Goal: Book appointment/travel/reservation

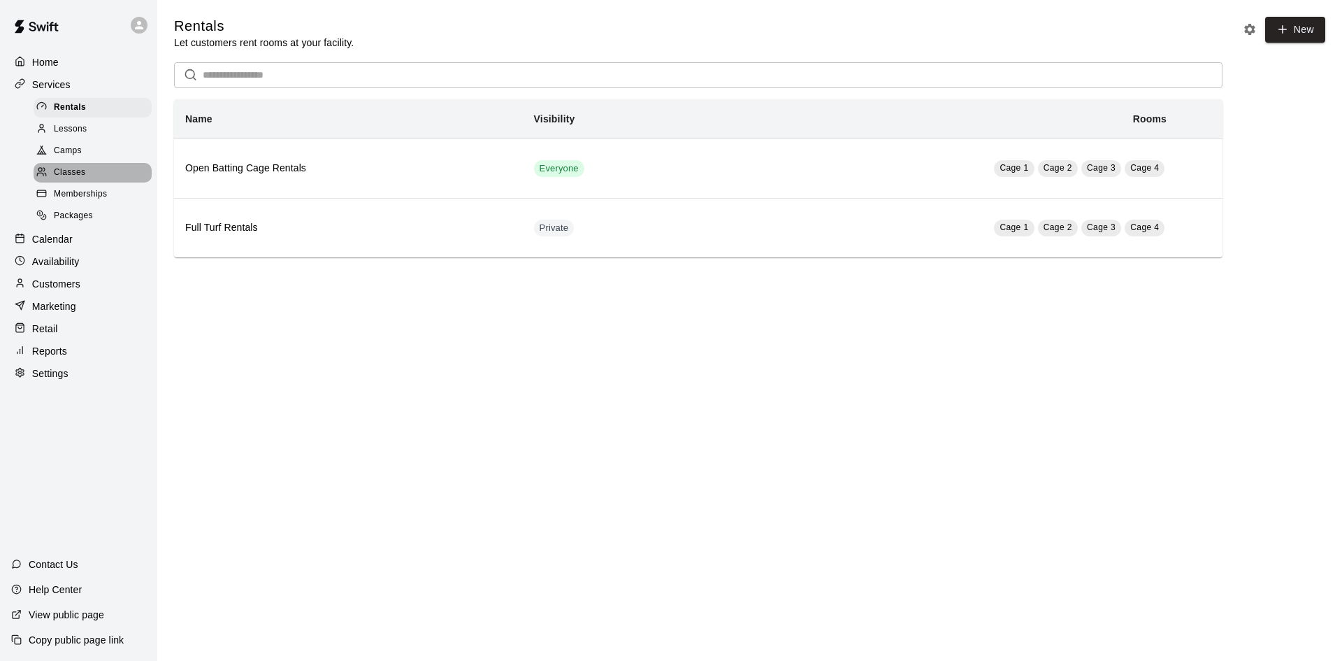
click at [70, 180] on span "Classes" at bounding box center [69, 173] width 31 height 14
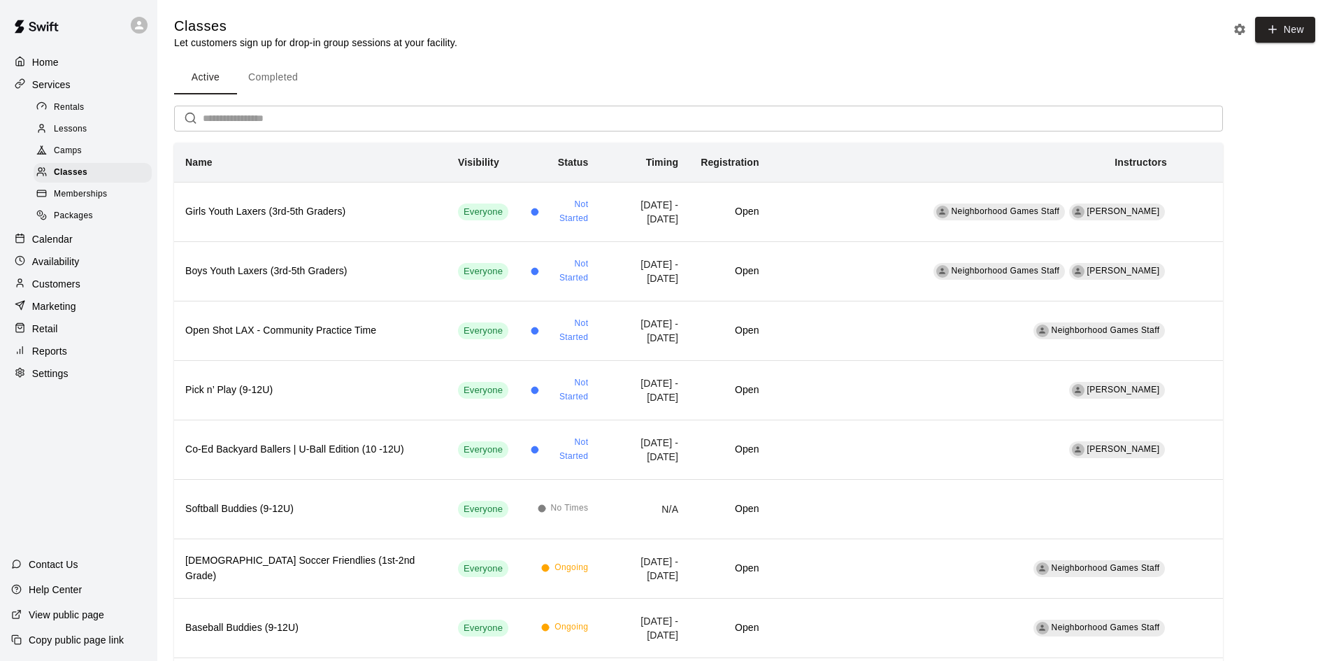
click at [80, 238] on div "Calendar" at bounding box center [78, 239] width 135 height 21
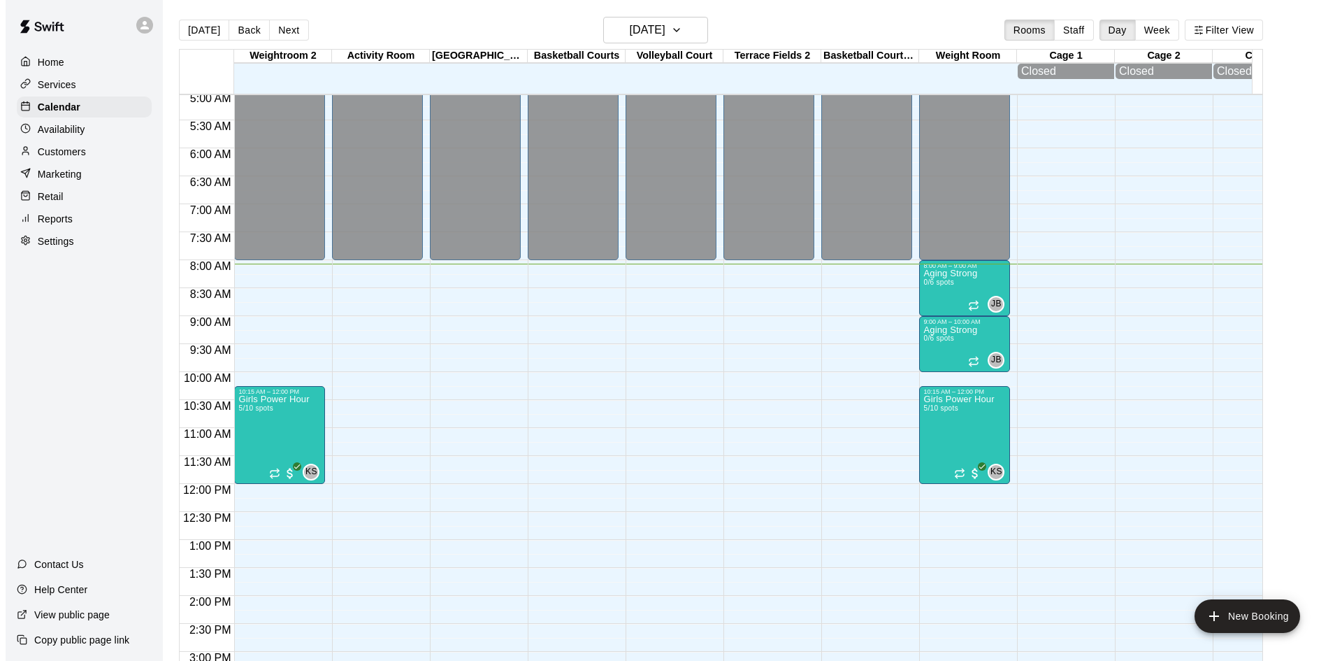
scroll to position [242, 0]
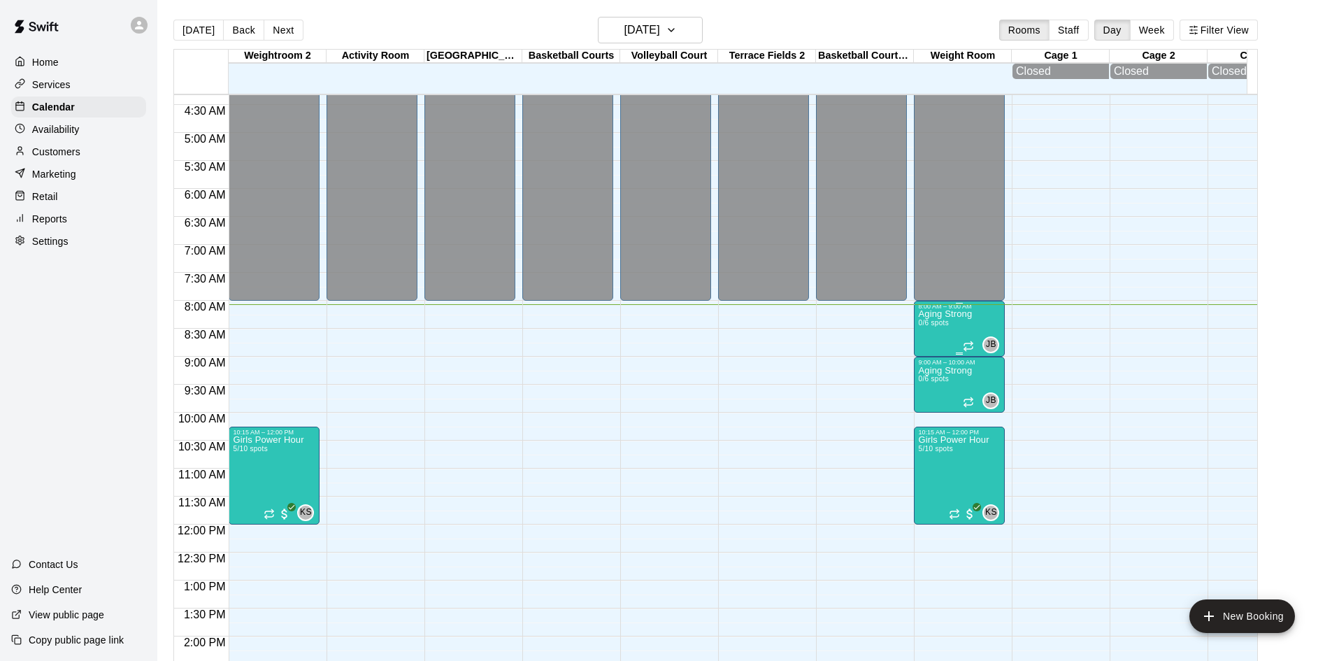
click at [937, 322] on div "Aging Strong 0/6 spots" at bounding box center [945, 640] width 54 height 661
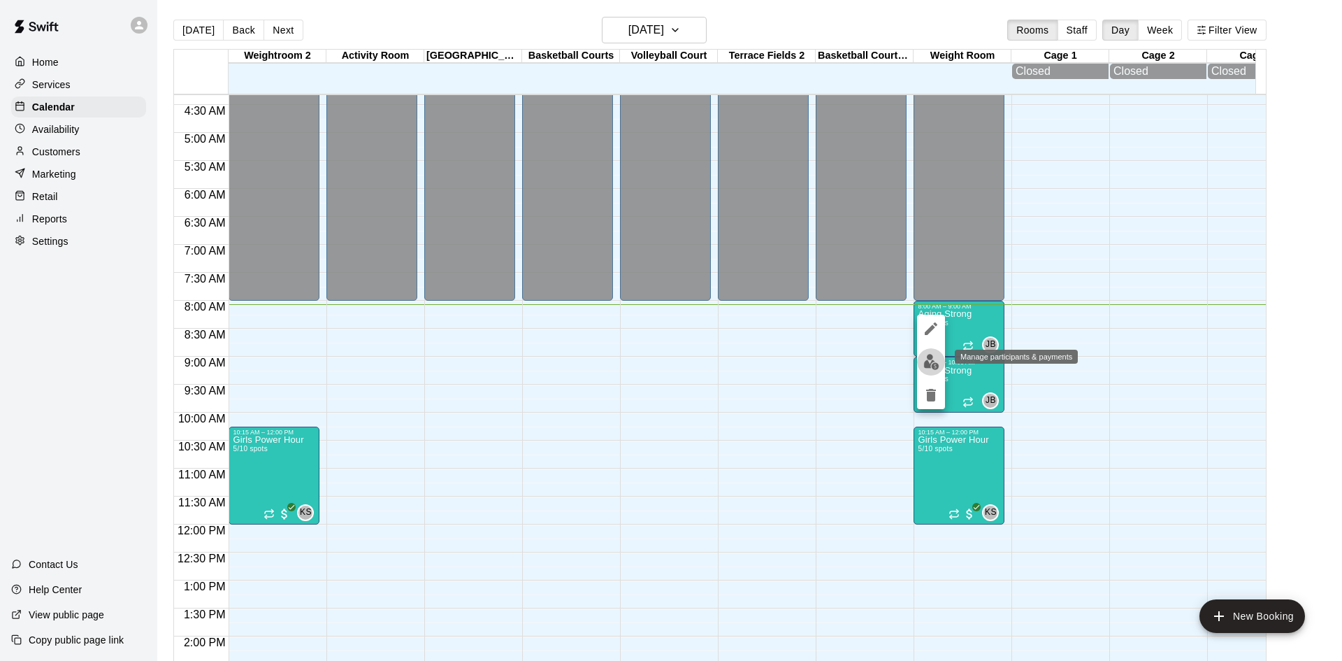
click at [934, 353] on button "edit" at bounding box center [931, 361] width 28 height 27
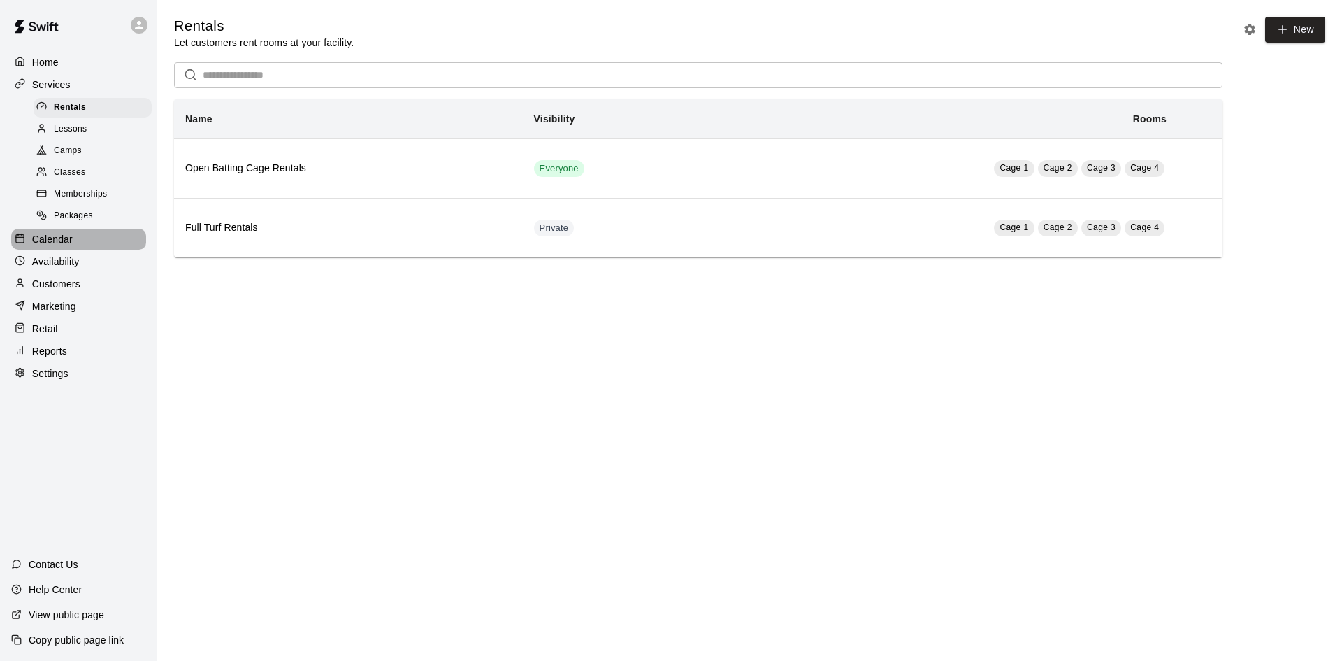
click at [93, 250] on div "Calendar" at bounding box center [78, 239] width 135 height 21
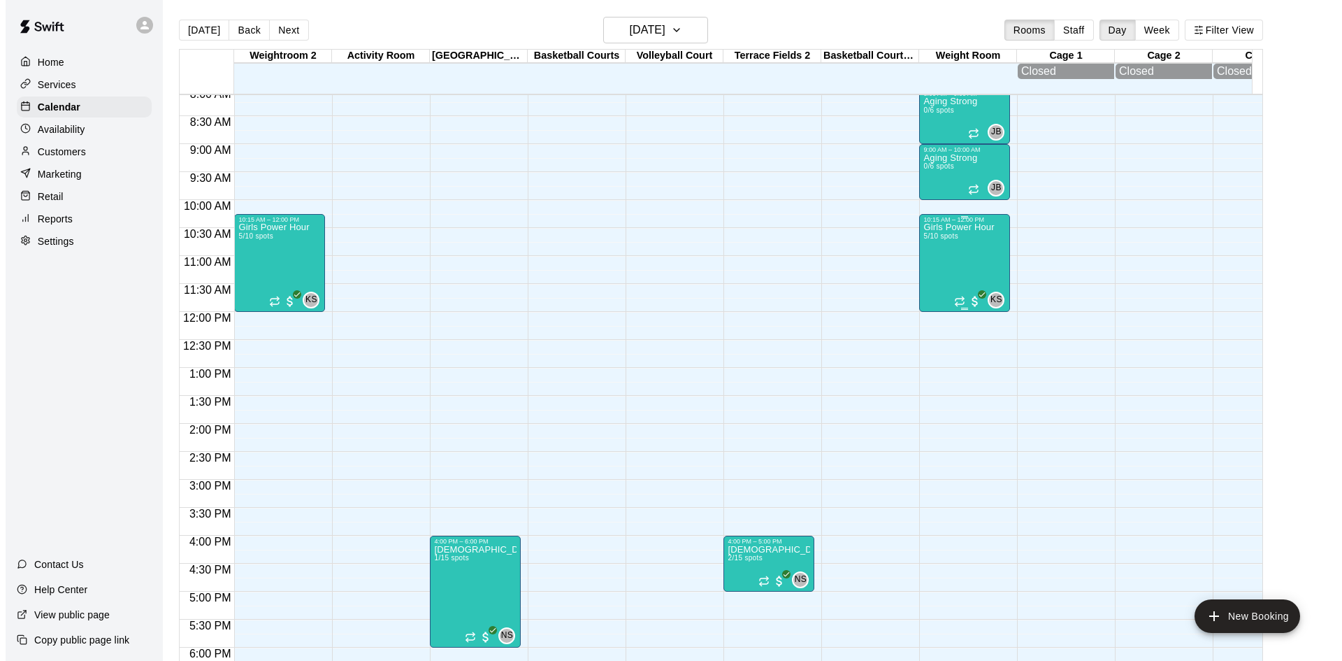
scroll to position [385, 0]
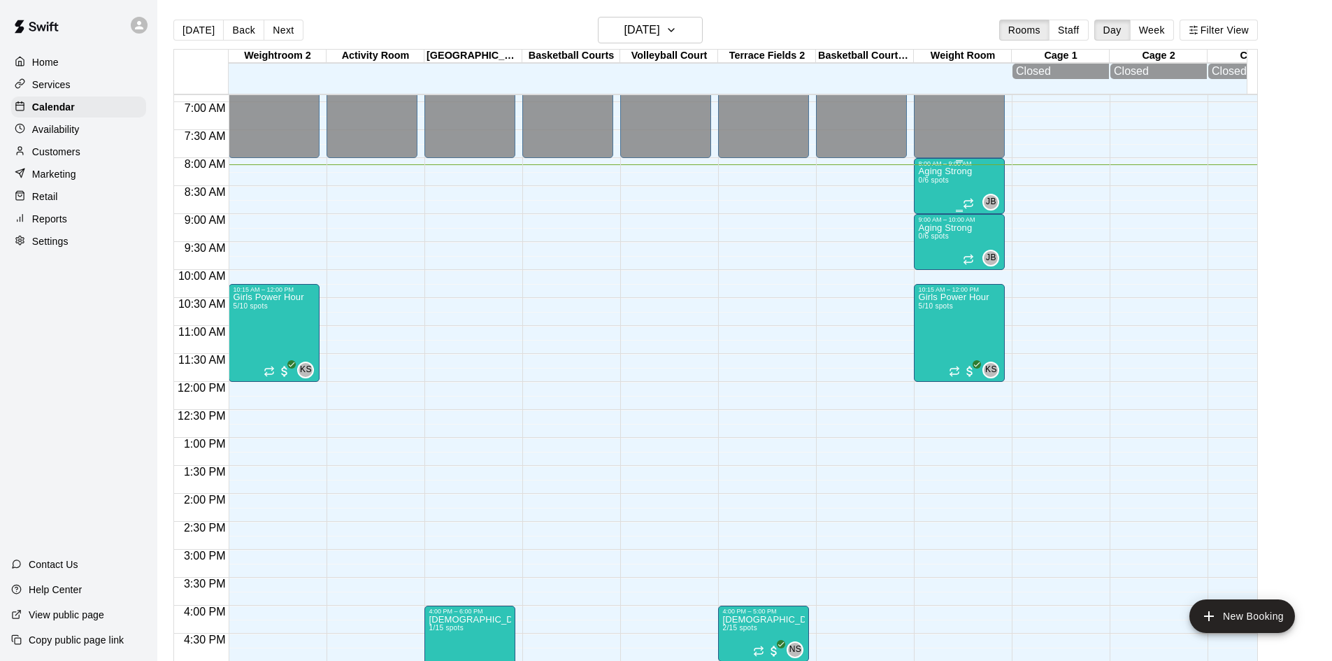
click at [940, 171] on p "Aging Strong" at bounding box center [945, 171] width 54 height 0
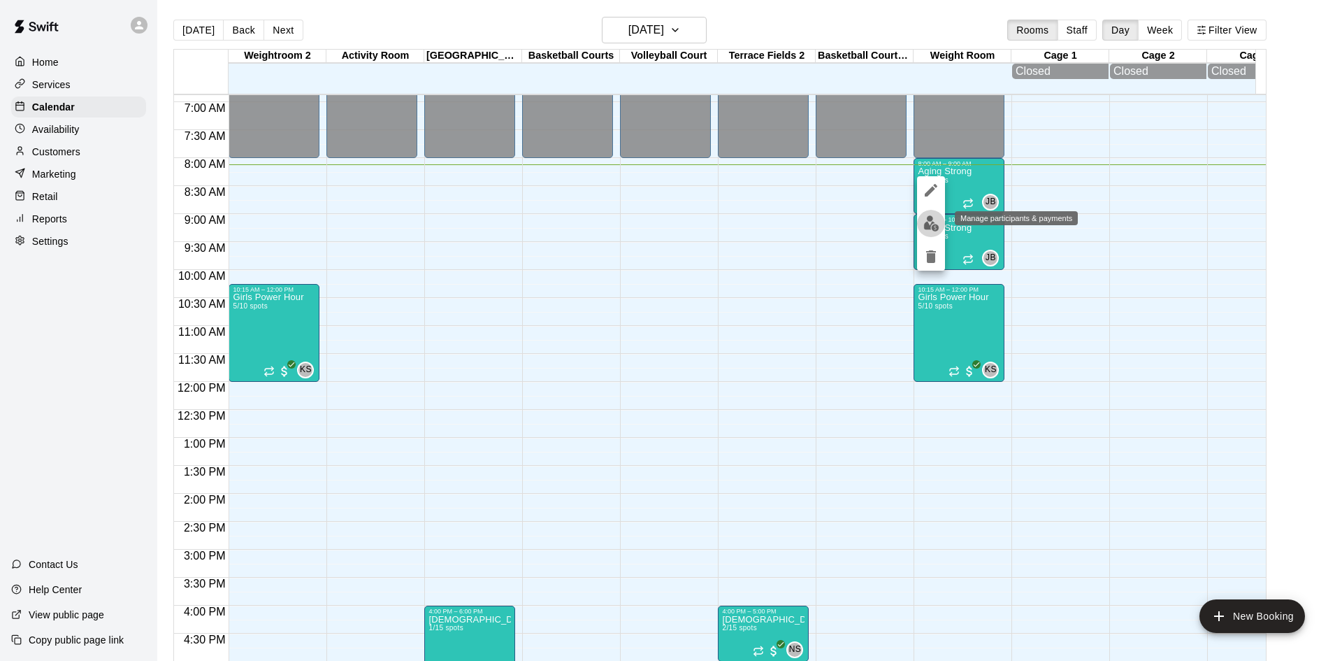
click at [933, 225] on img "edit" at bounding box center [932, 223] width 16 height 16
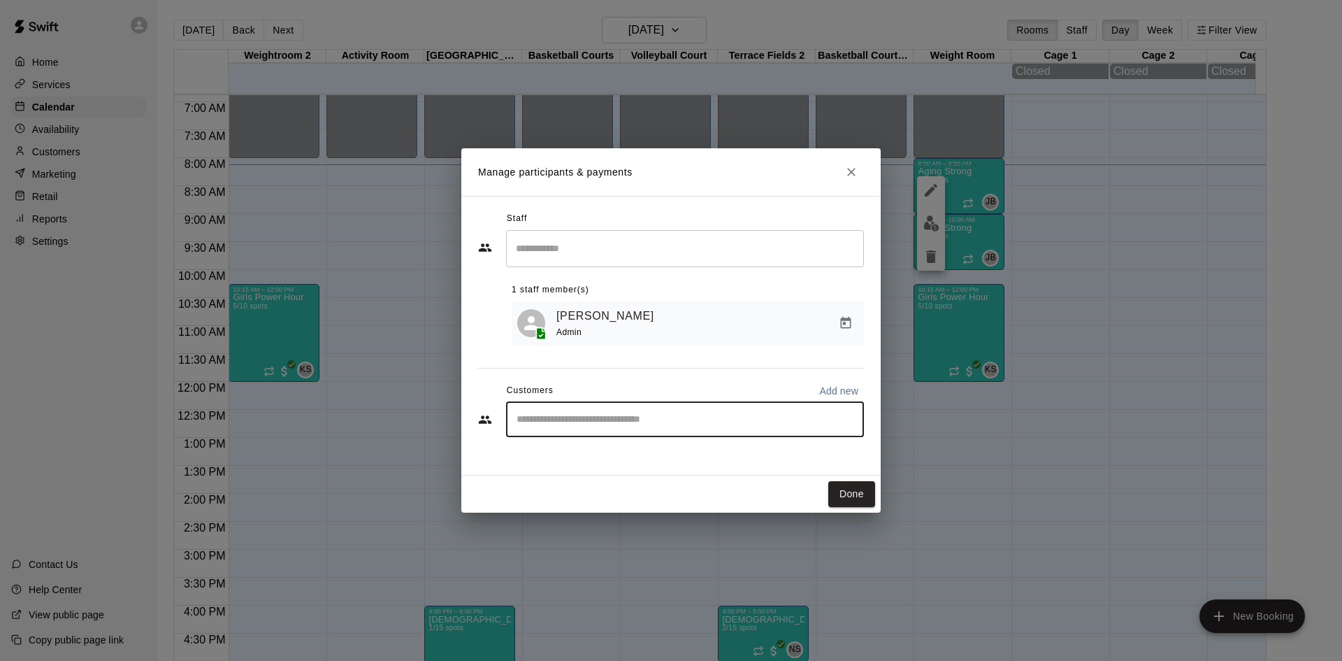
click at [605, 425] on input "Start typing to search customers..." at bounding box center [684, 420] width 345 height 14
type input "*****"
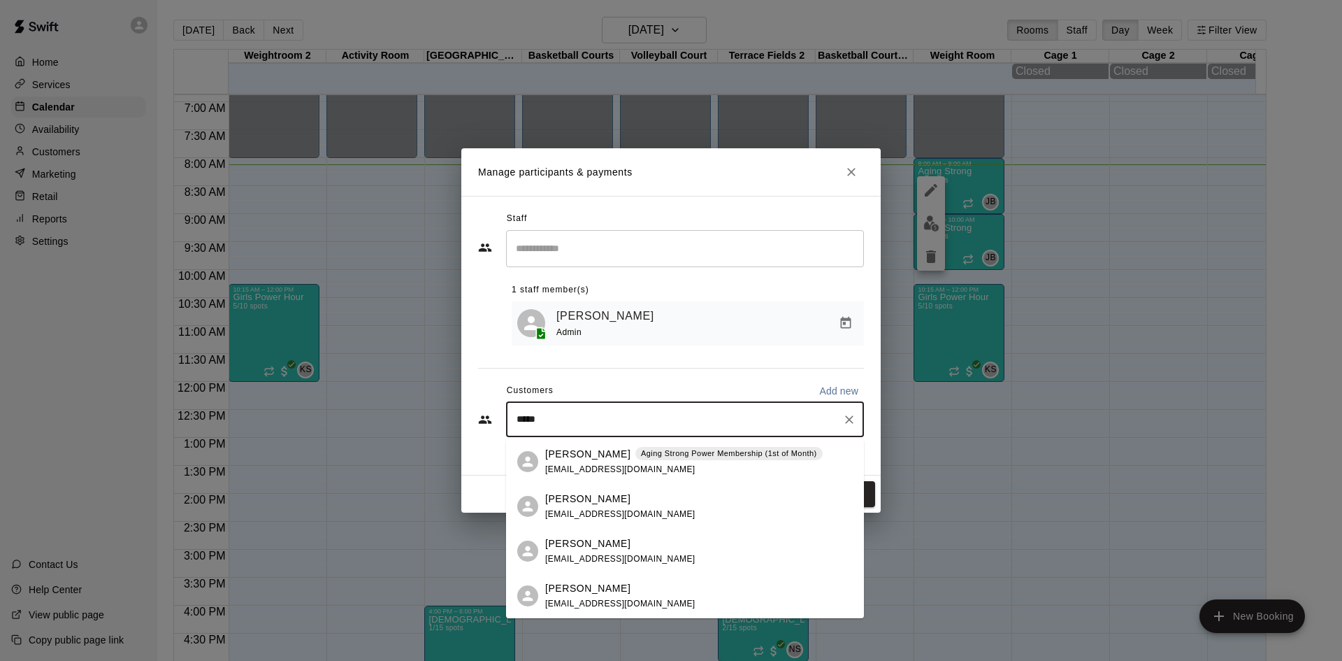
click at [641, 455] on p "Aging Strong Power Membership (1st of Month)" at bounding box center [729, 453] width 176 height 12
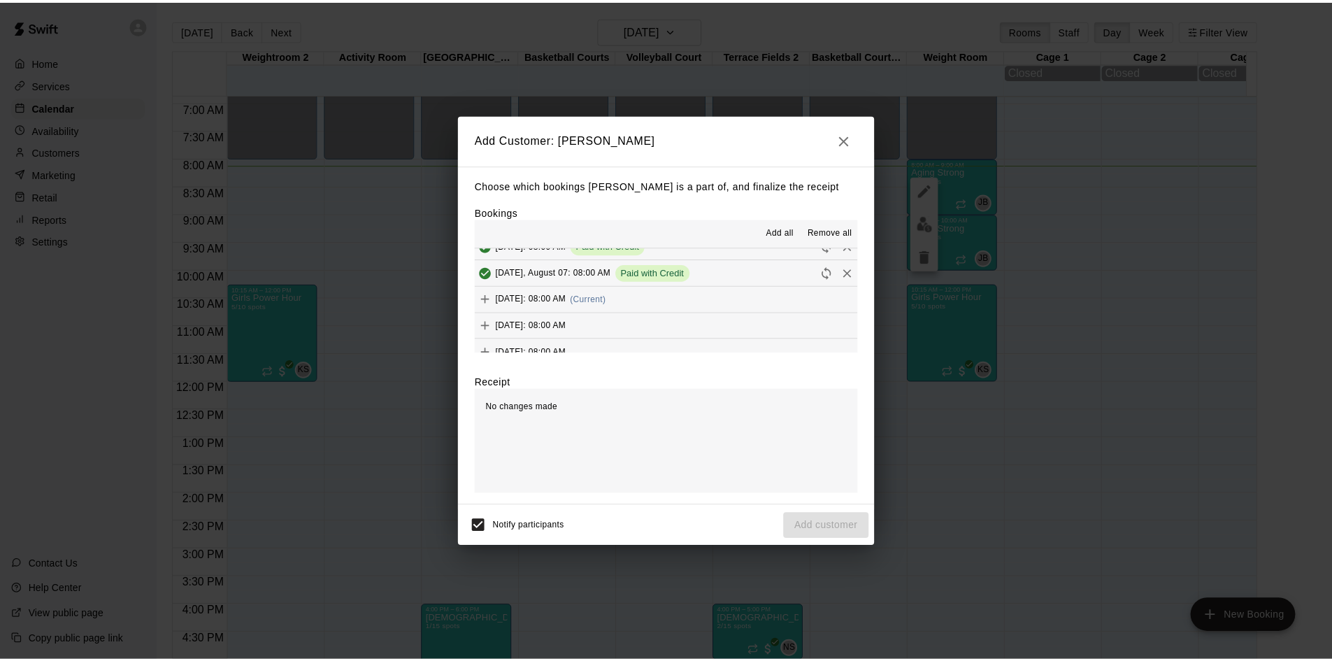
scroll to position [559, 0]
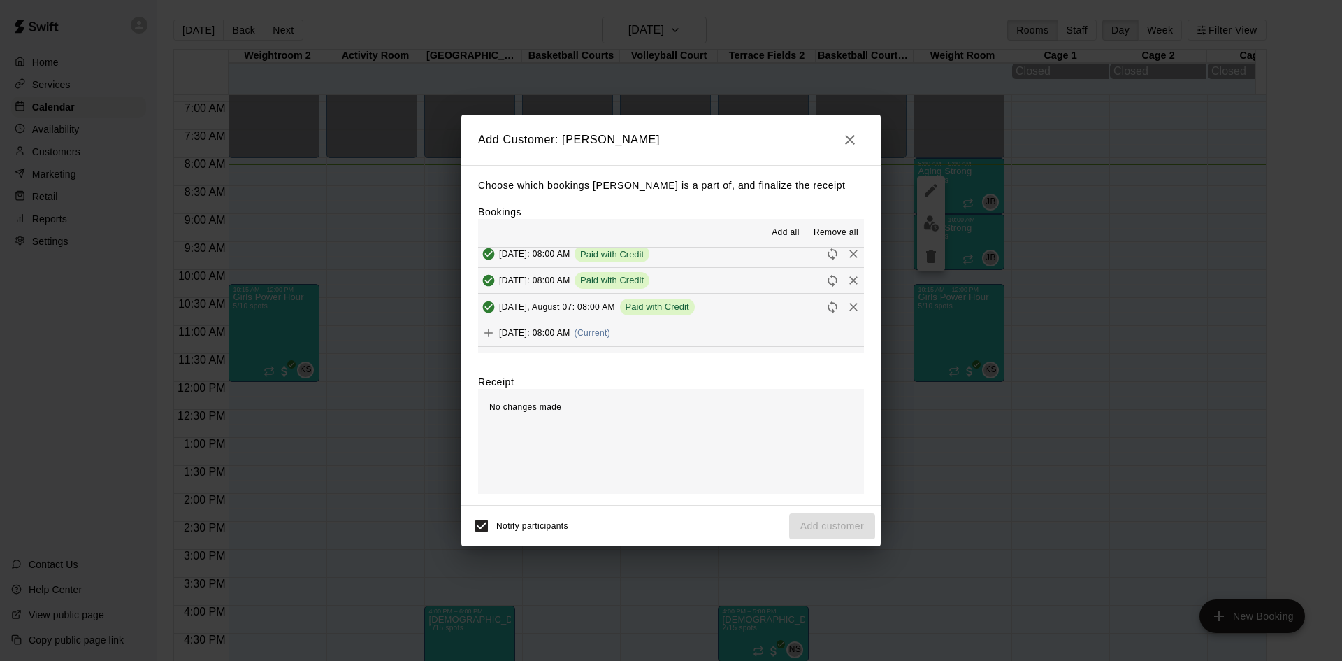
click at [610, 326] on div "[DATE]: 08:00 AM (Current)" at bounding box center [544, 332] width 132 height 21
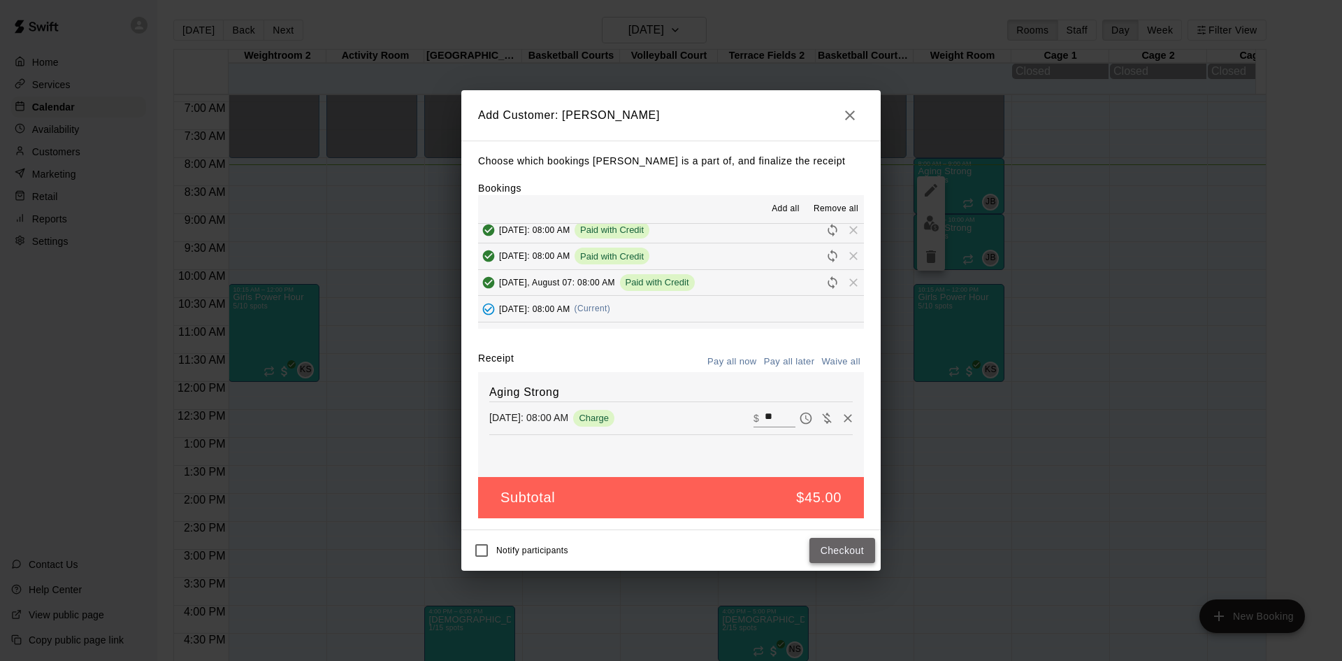
click at [829, 550] on button "Checkout" at bounding box center [843, 551] width 66 height 26
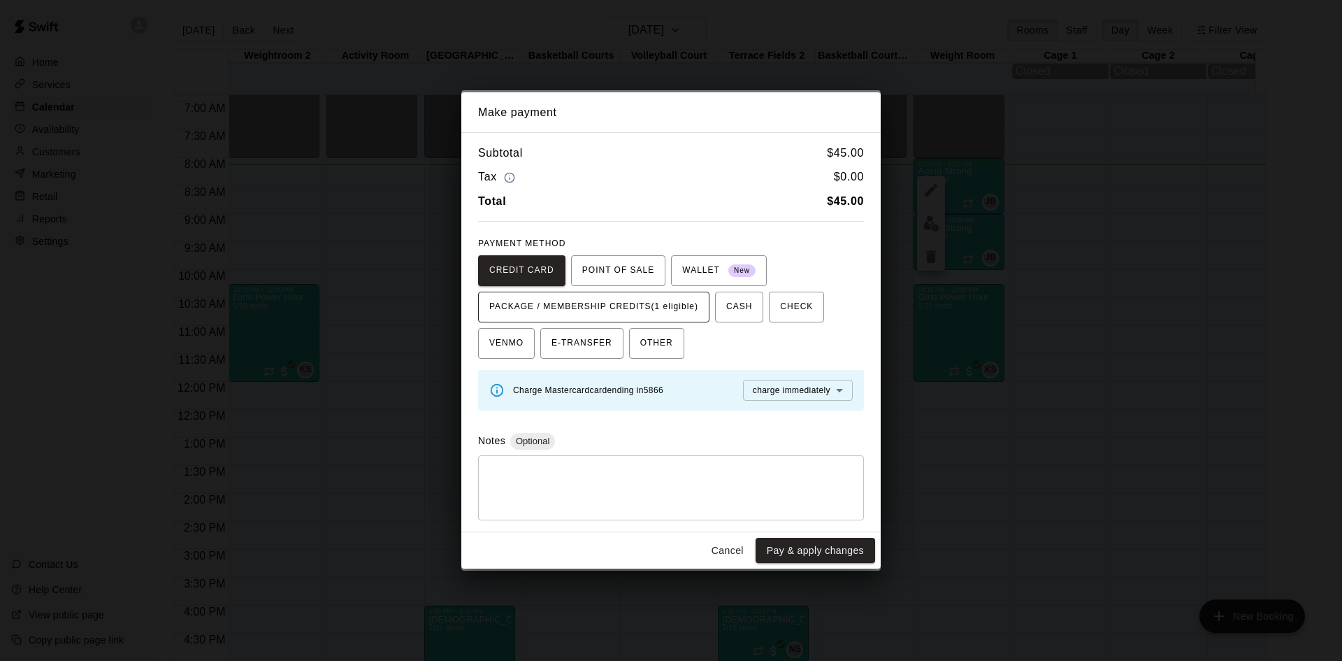
click at [691, 296] on span "PACKAGE / MEMBERSHIP CREDITS (1 eligible)" at bounding box center [593, 307] width 209 height 22
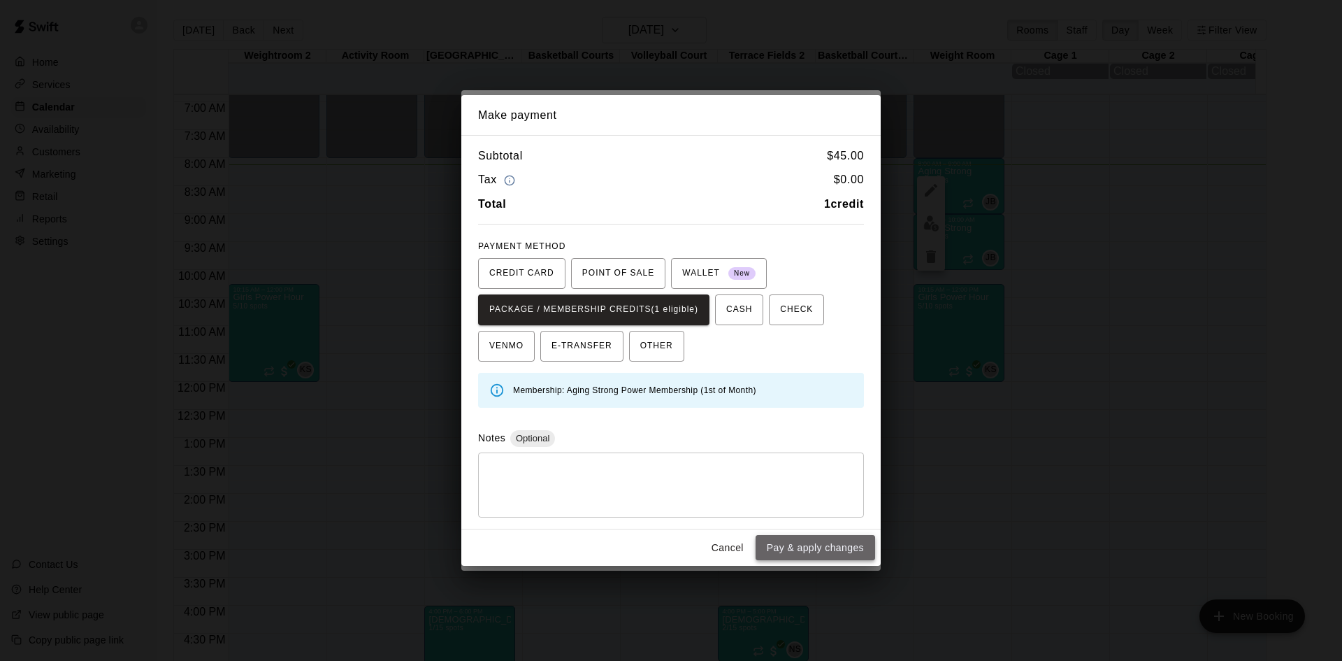
click at [777, 542] on button "Pay & apply changes" at bounding box center [816, 548] width 120 height 26
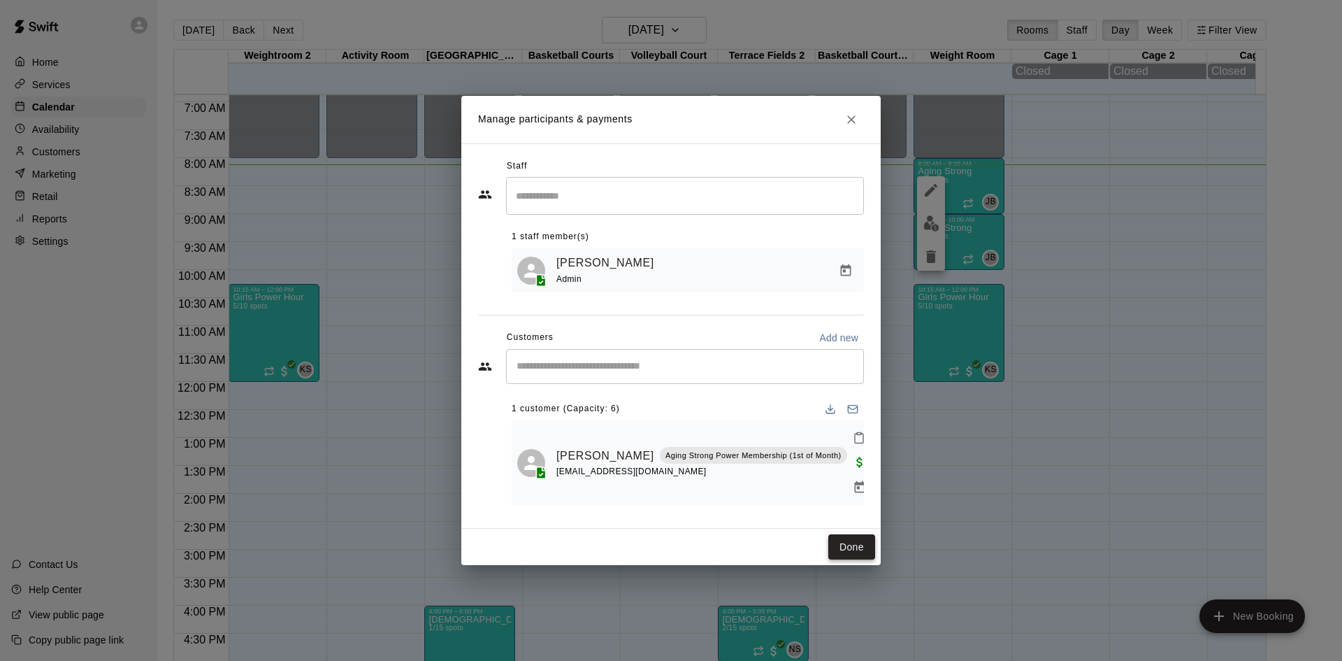
click at [855, 534] on button "Done" at bounding box center [852, 547] width 47 height 26
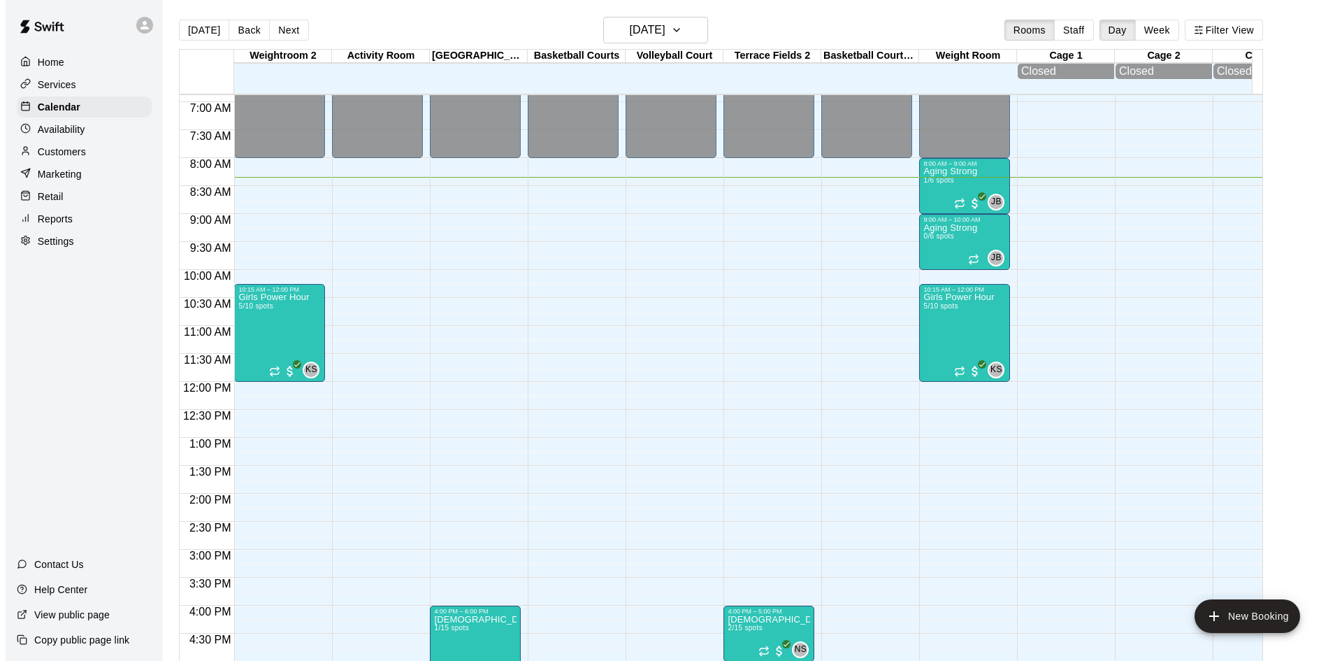
scroll to position [22, 0]
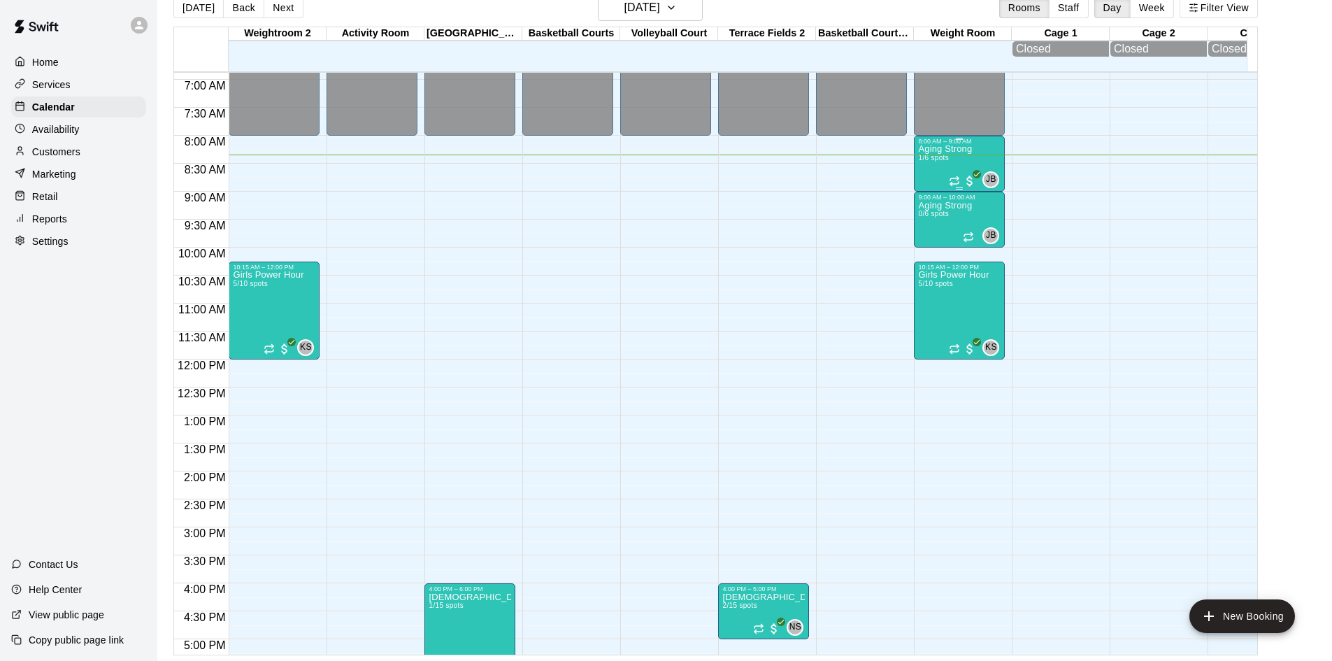
click at [950, 149] on p "Aging Strong" at bounding box center [945, 149] width 54 height 0
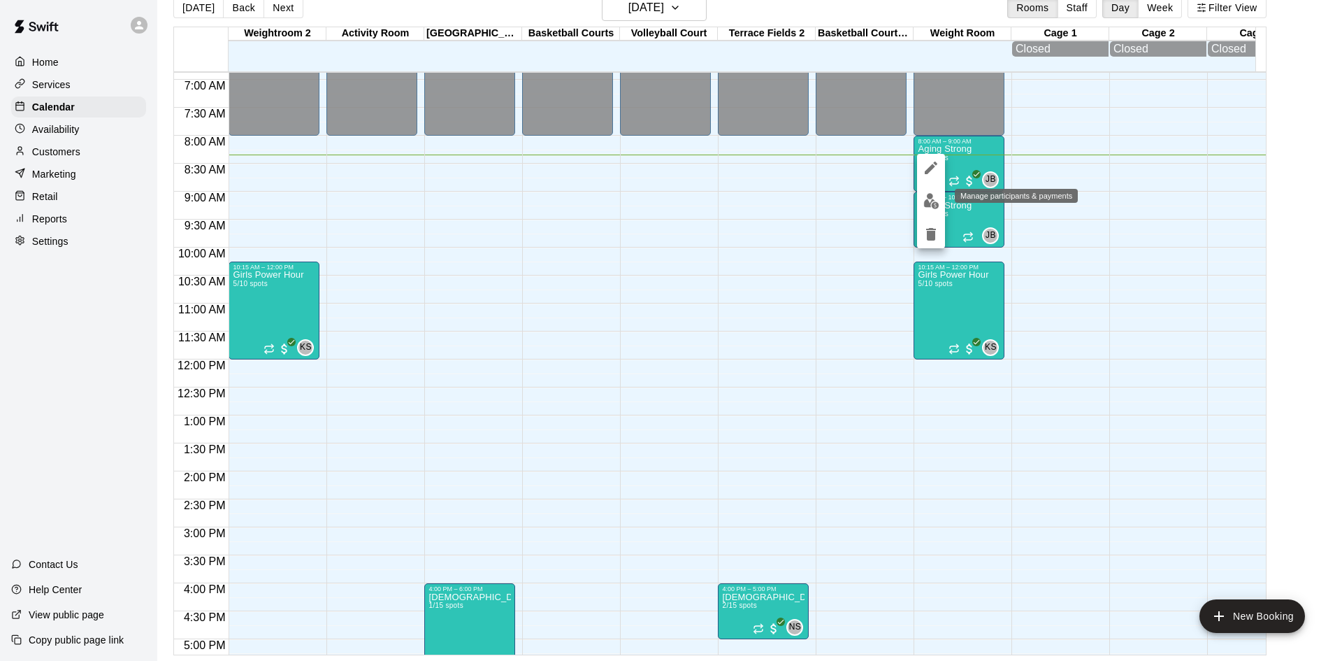
click at [934, 201] on img "edit" at bounding box center [932, 201] width 16 height 16
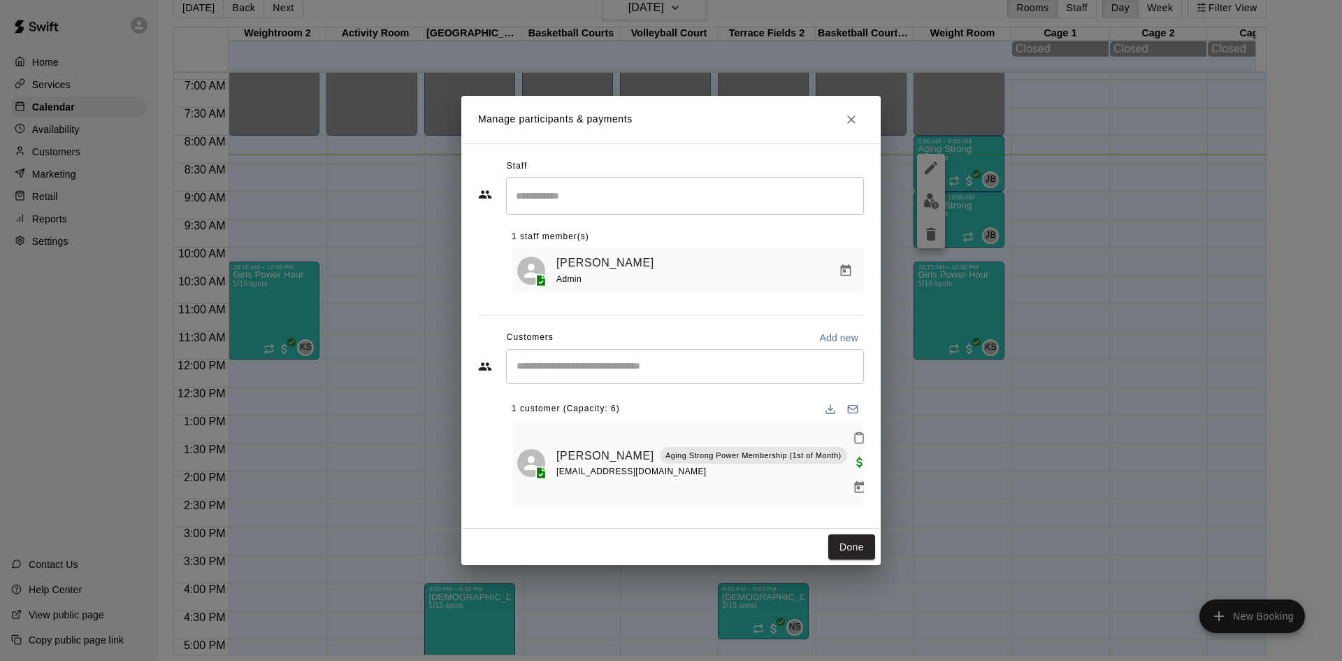
click at [711, 384] on div "​" at bounding box center [685, 366] width 358 height 35
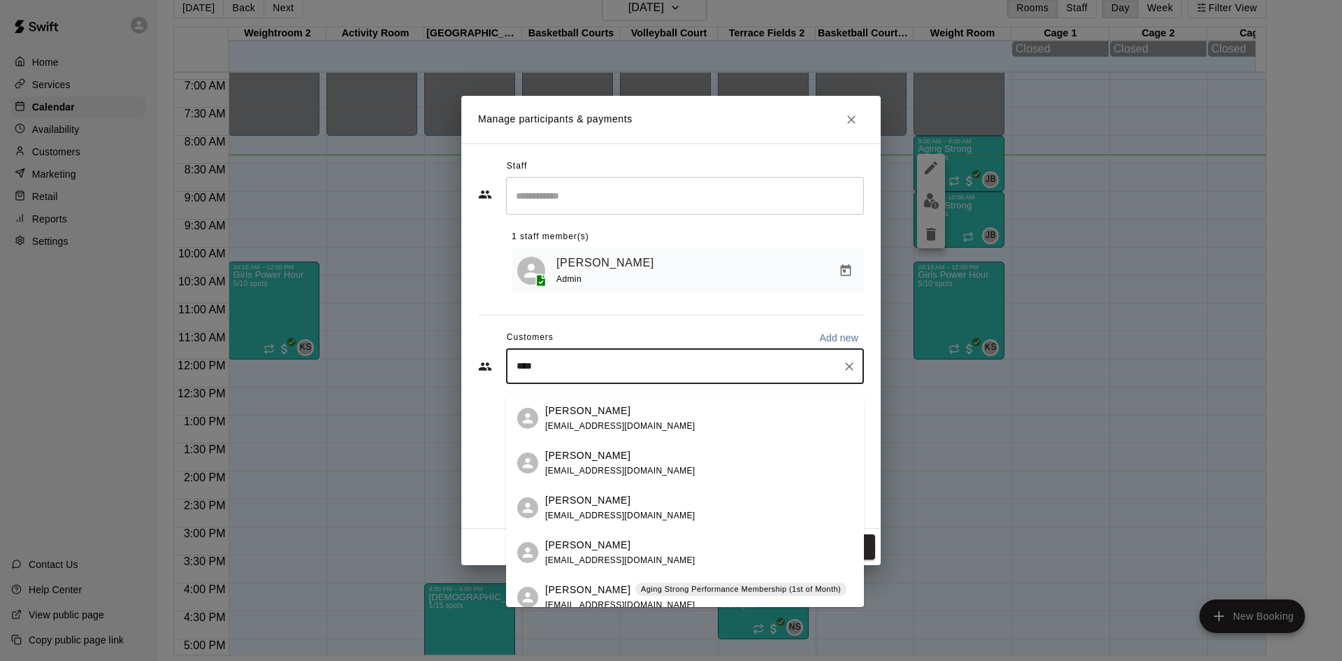
type input "*****"
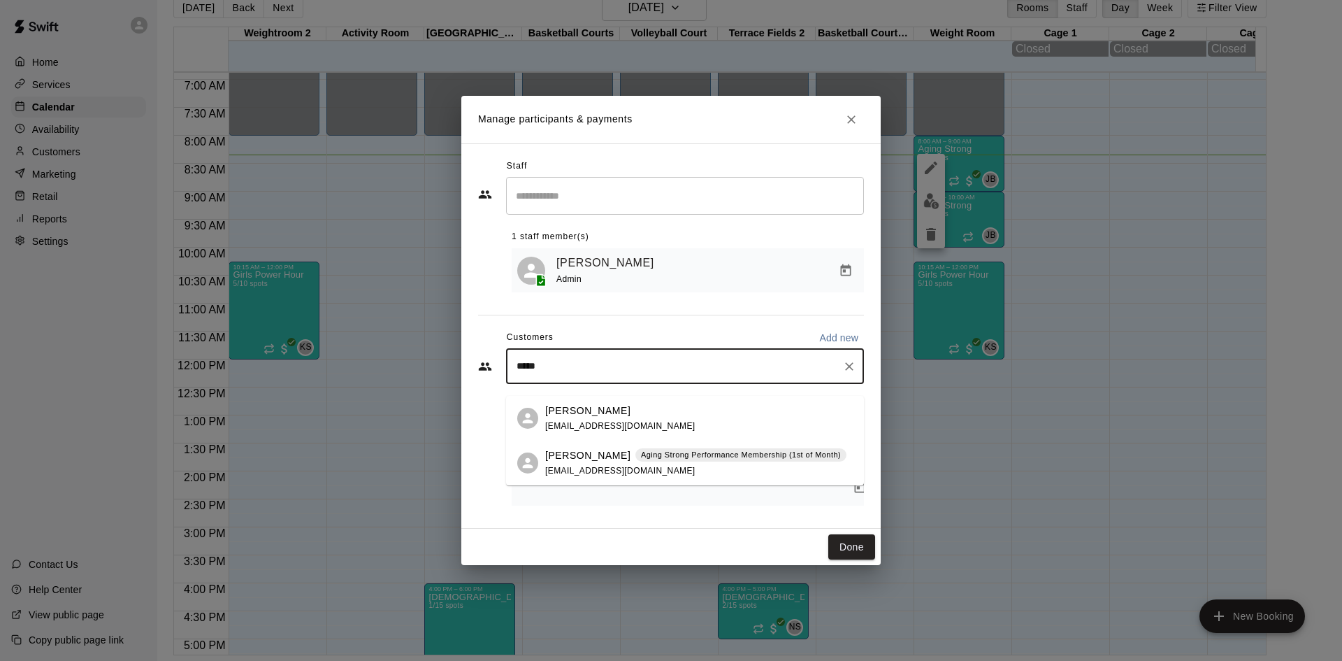
click at [706, 461] on div "Aging Strong Performance Membership (1st of Month)" at bounding box center [741, 455] width 211 height 14
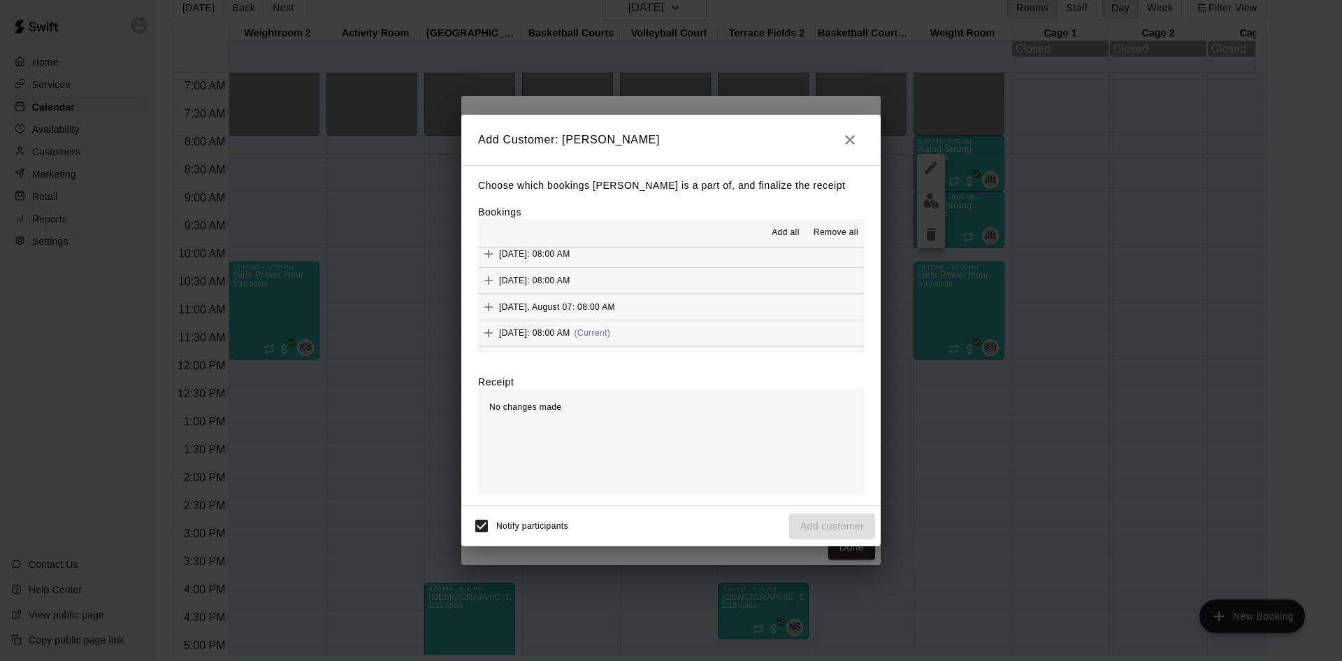
scroll to position [629, 0]
click at [666, 266] on button "[DATE]: 08:00 AM (Current)" at bounding box center [671, 263] width 386 height 26
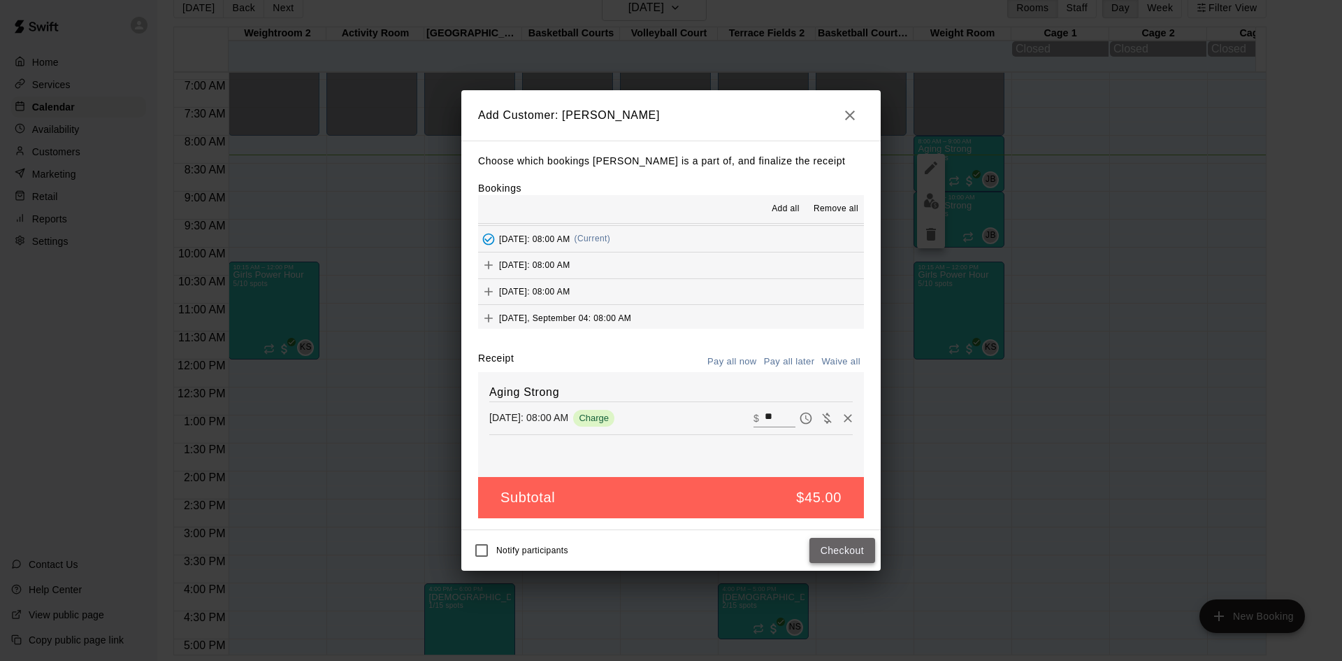
click at [842, 548] on button "Checkout" at bounding box center [843, 551] width 66 height 26
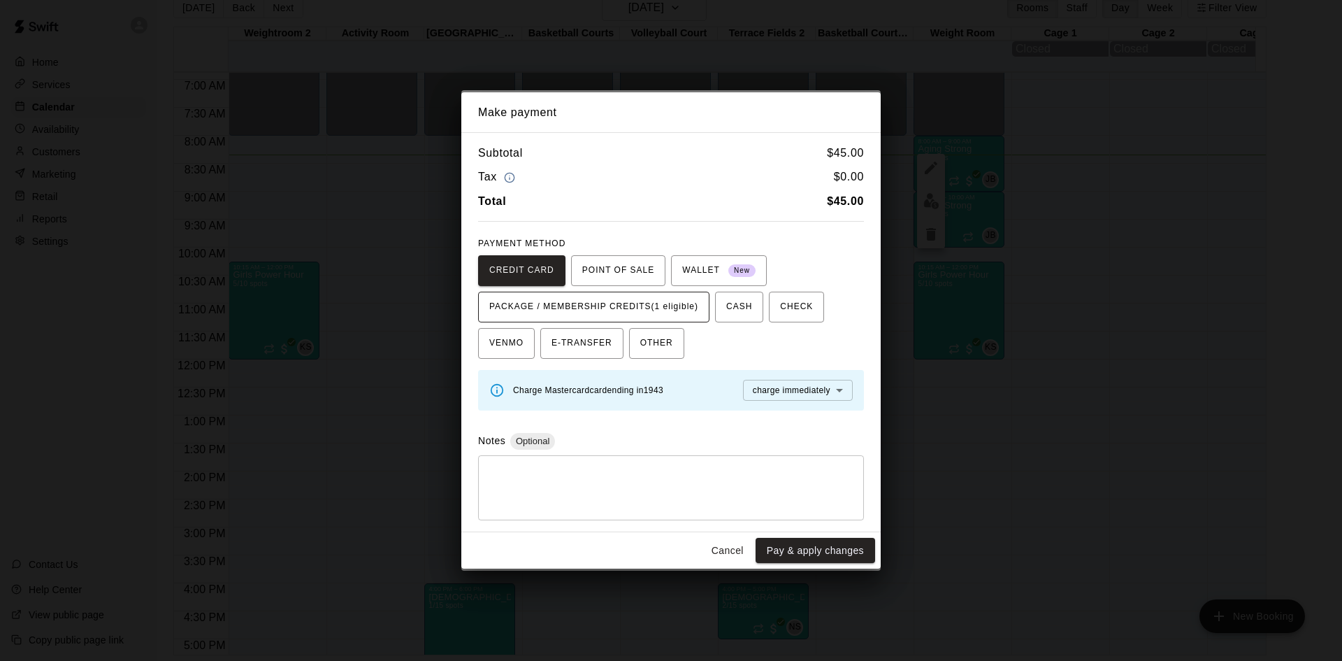
click at [685, 300] on span "PACKAGE / MEMBERSHIP CREDITS (1 eligible)" at bounding box center [593, 307] width 209 height 22
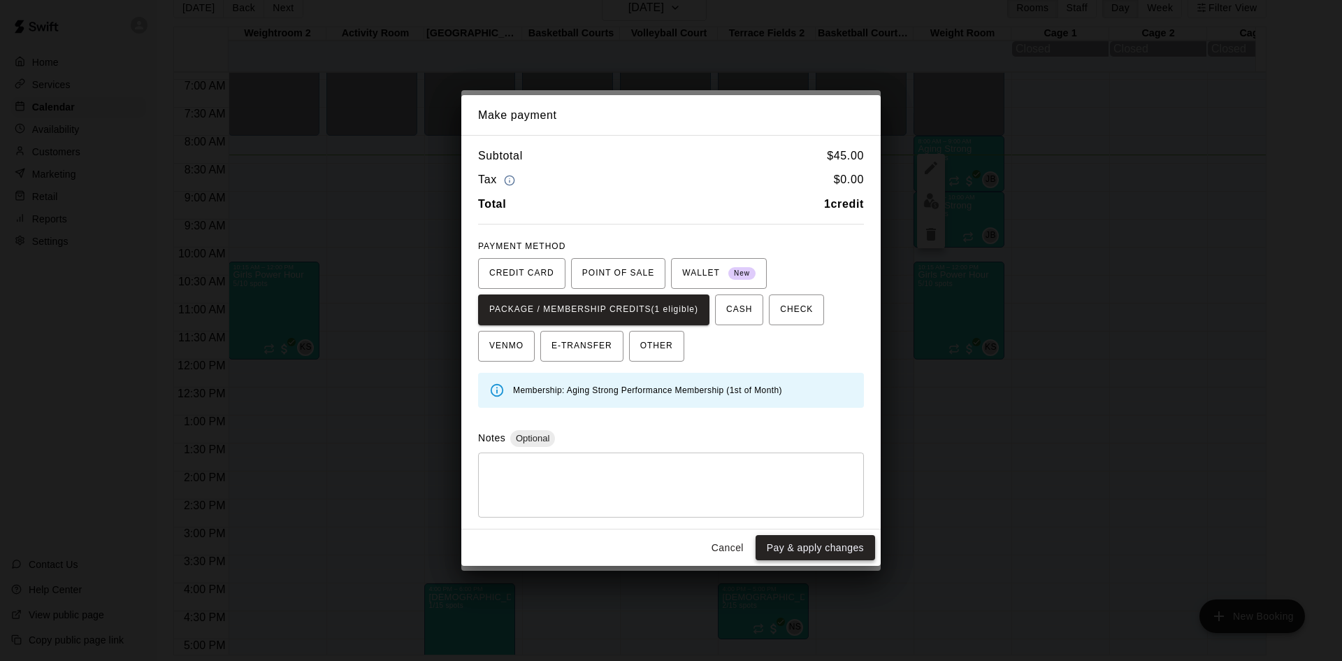
click at [785, 560] on button "Pay & apply changes" at bounding box center [816, 548] width 120 height 26
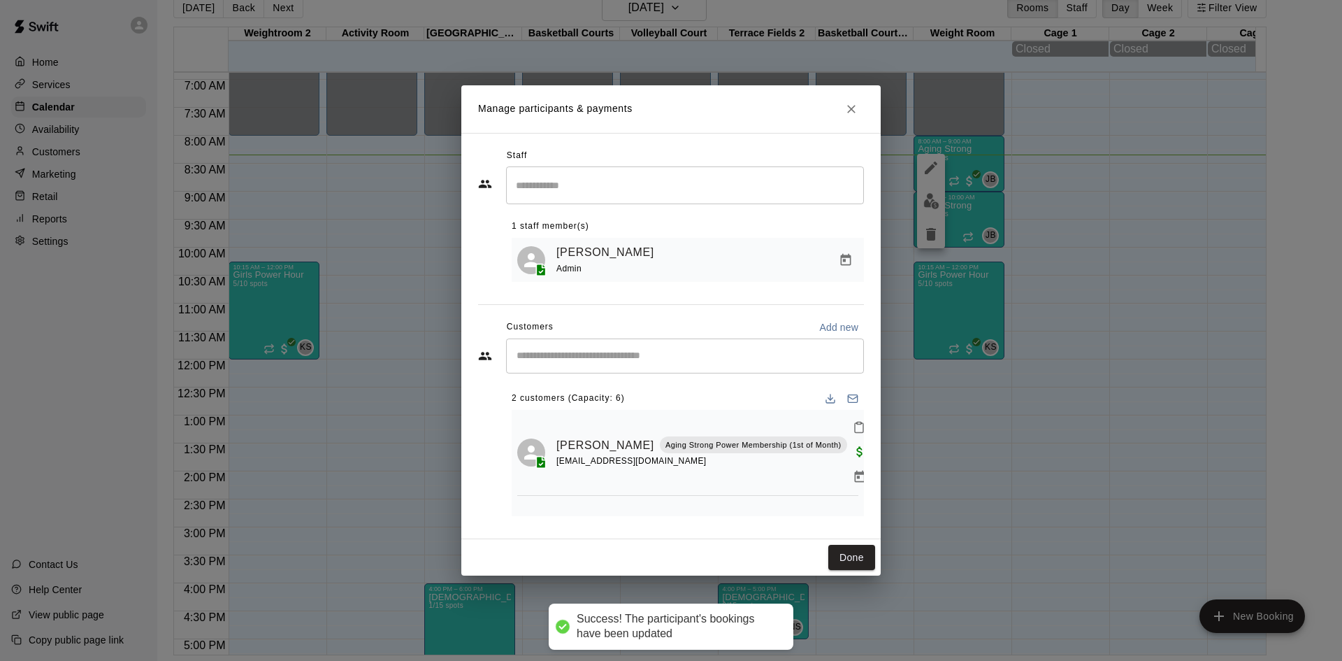
scroll to position [0, 0]
click at [841, 556] on button "Done" at bounding box center [852, 558] width 47 height 26
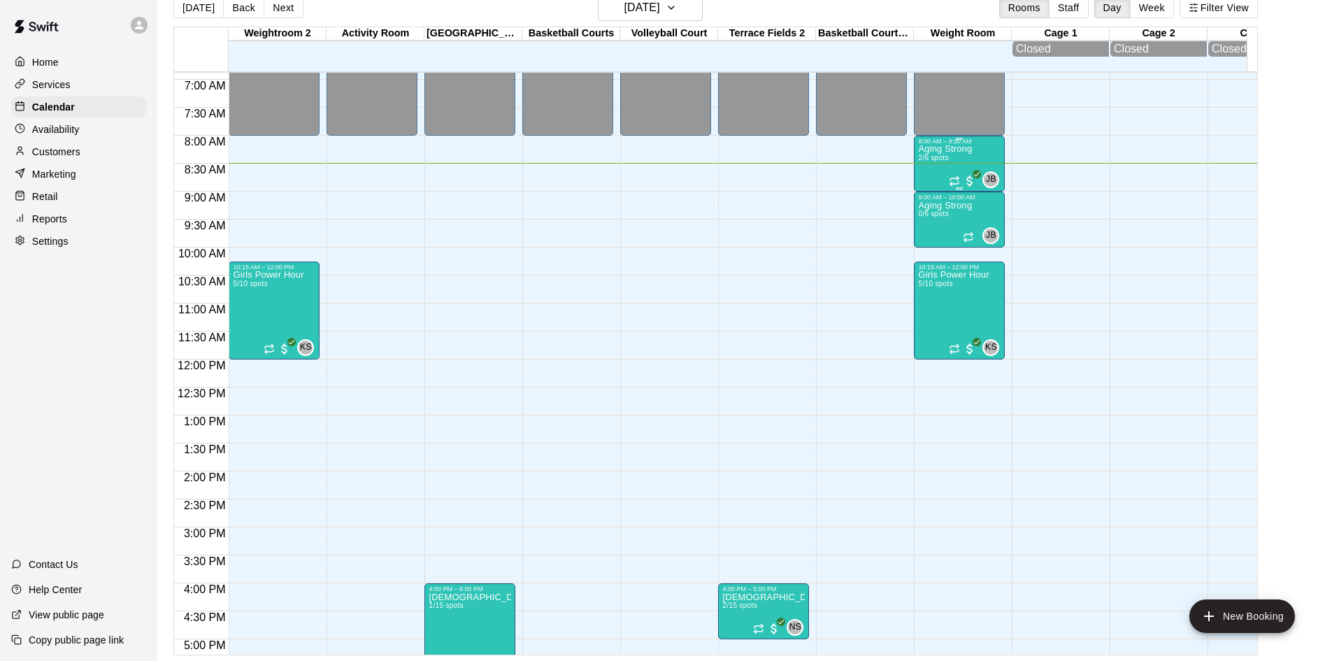
click at [962, 149] on p "Aging Strong" at bounding box center [945, 149] width 54 height 0
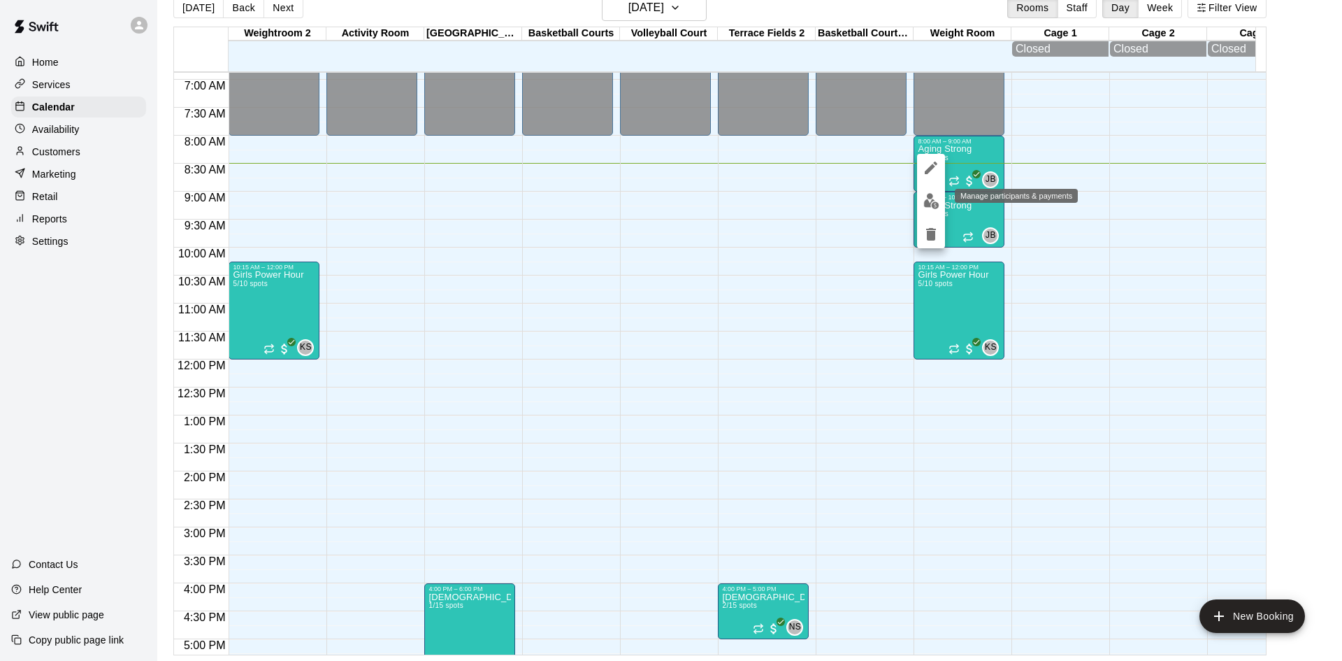
click at [925, 196] on img "edit" at bounding box center [932, 201] width 16 height 16
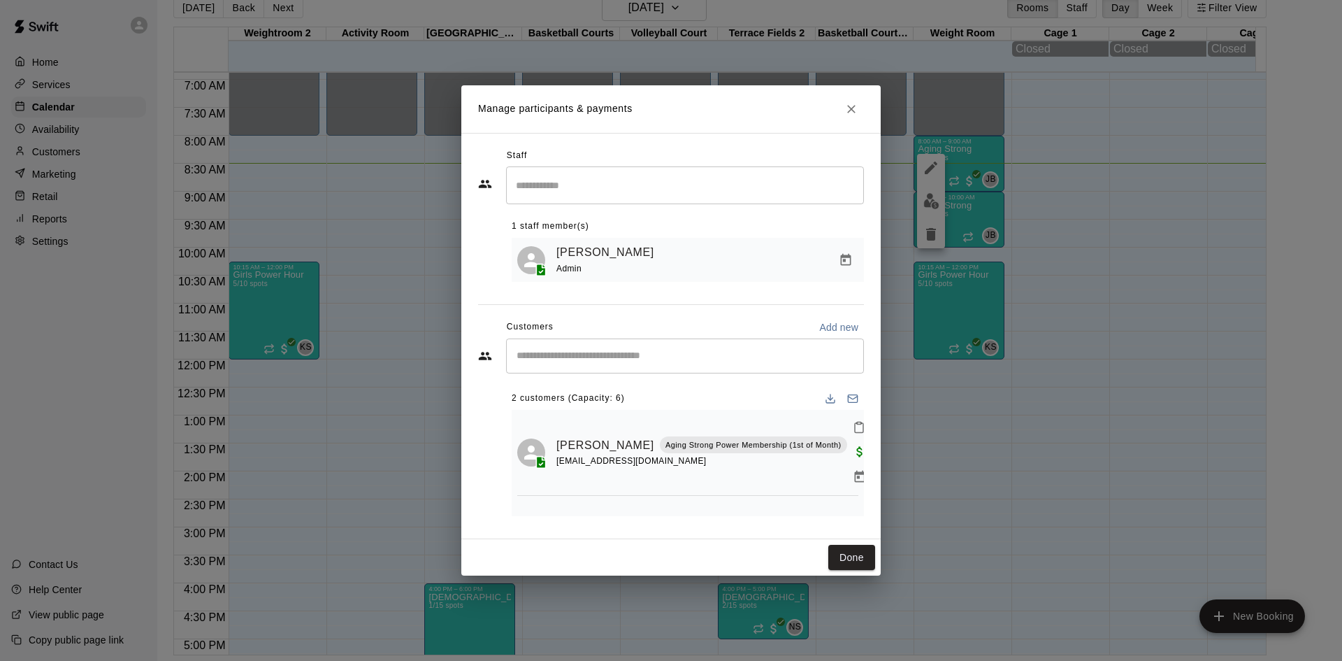
click at [596, 361] on input "Start typing to search customers..." at bounding box center [684, 356] width 345 height 14
type input "*****"
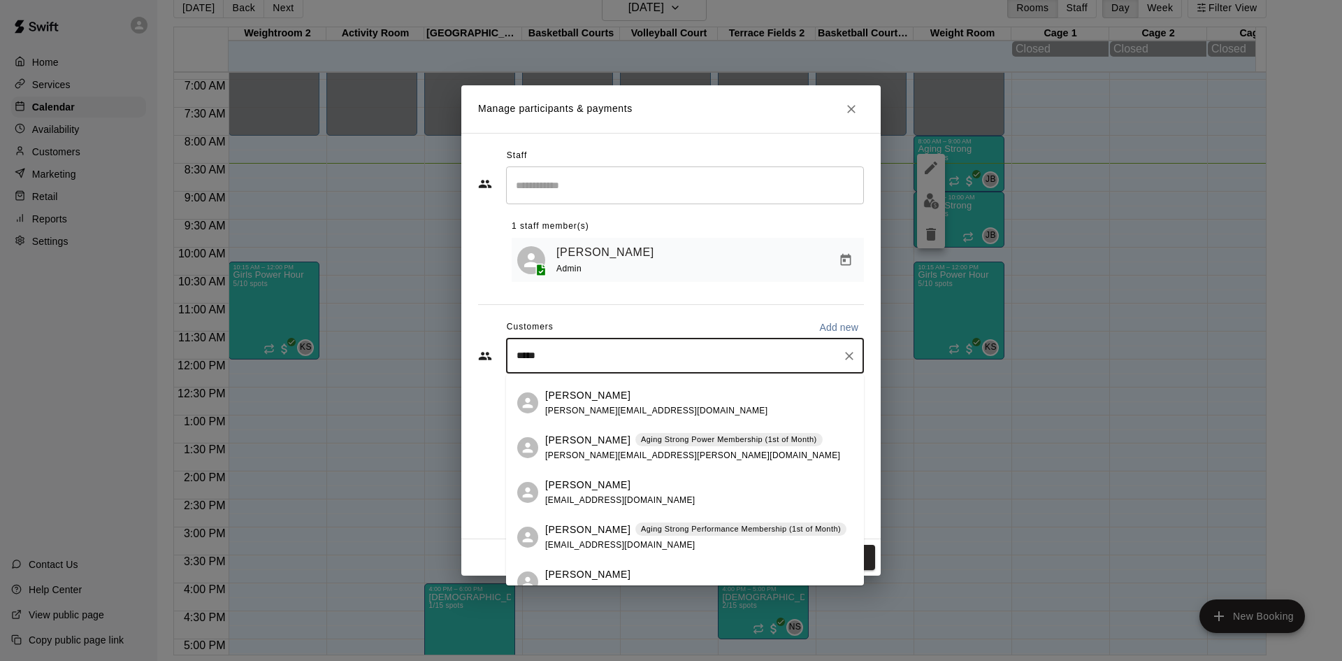
scroll to position [140, 0]
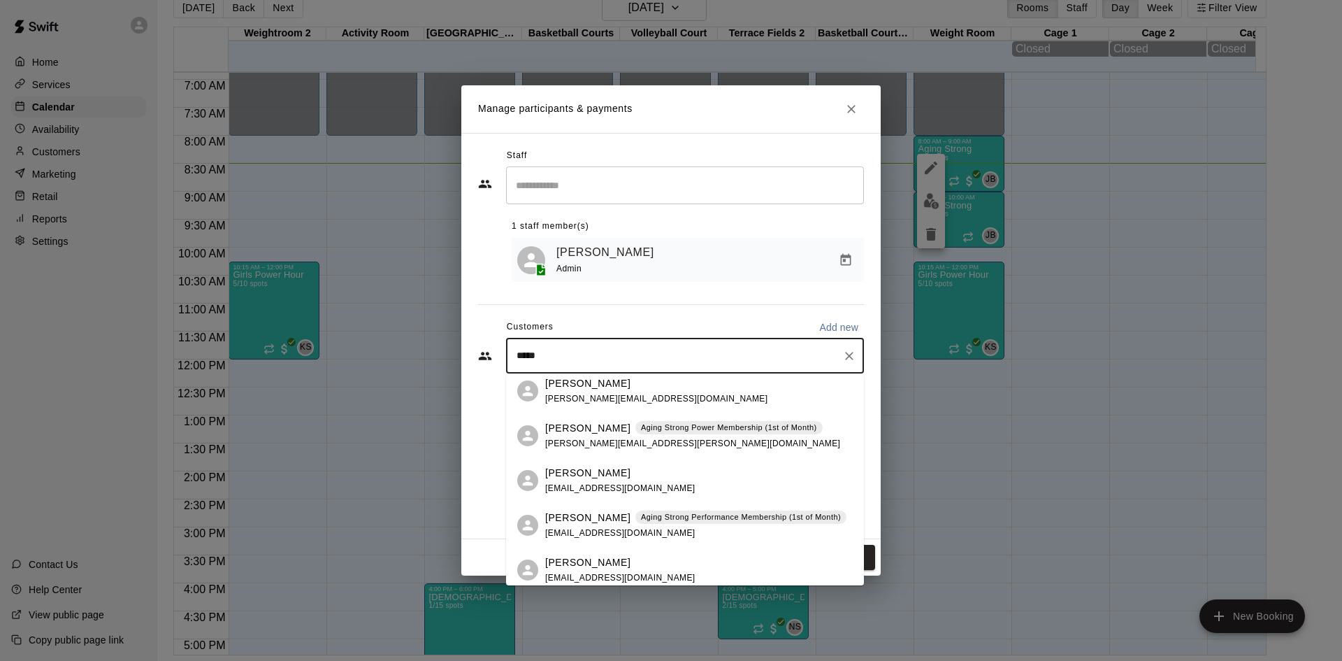
click at [648, 517] on p "Aging Strong Performance Membership (1st of Month)" at bounding box center [741, 517] width 200 height 12
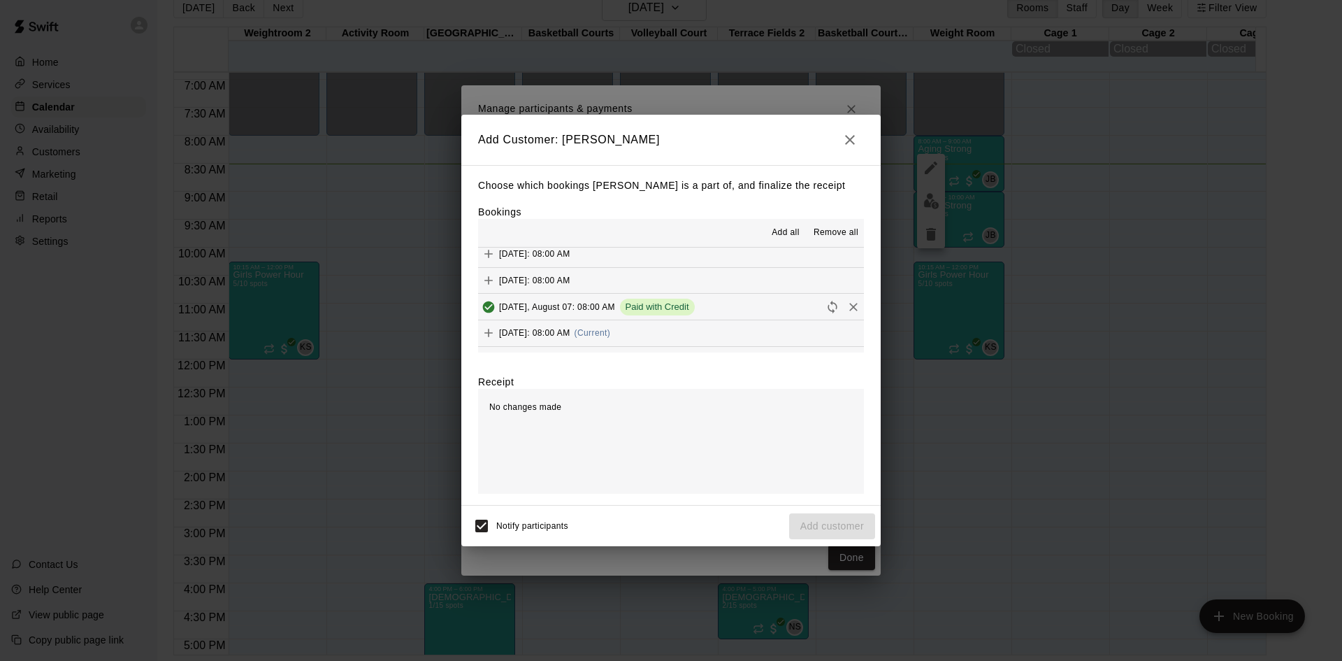
scroll to position [629, 0]
click at [610, 270] on div "[DATE]: 08:00 AM (Current)" at bounding box center [544, 262] width 132 height 21
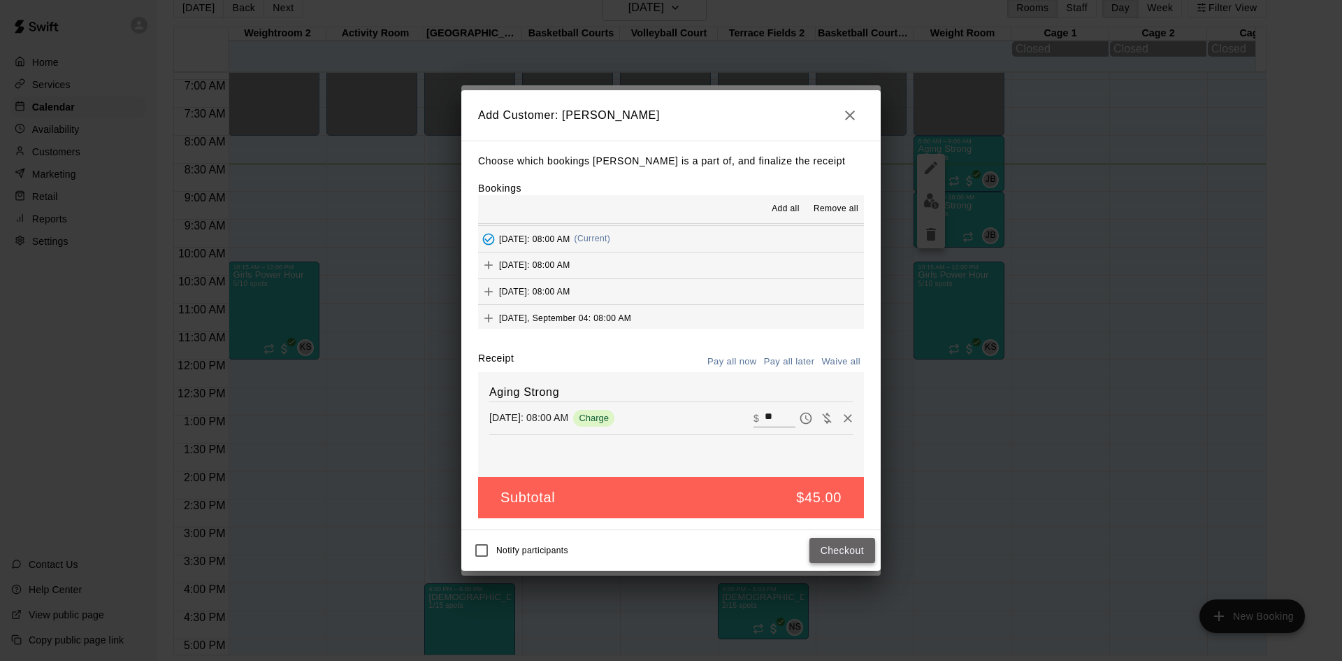
click at [833, 540] on button "Checkout" at bounding box center [843, 551] width 66 height 26
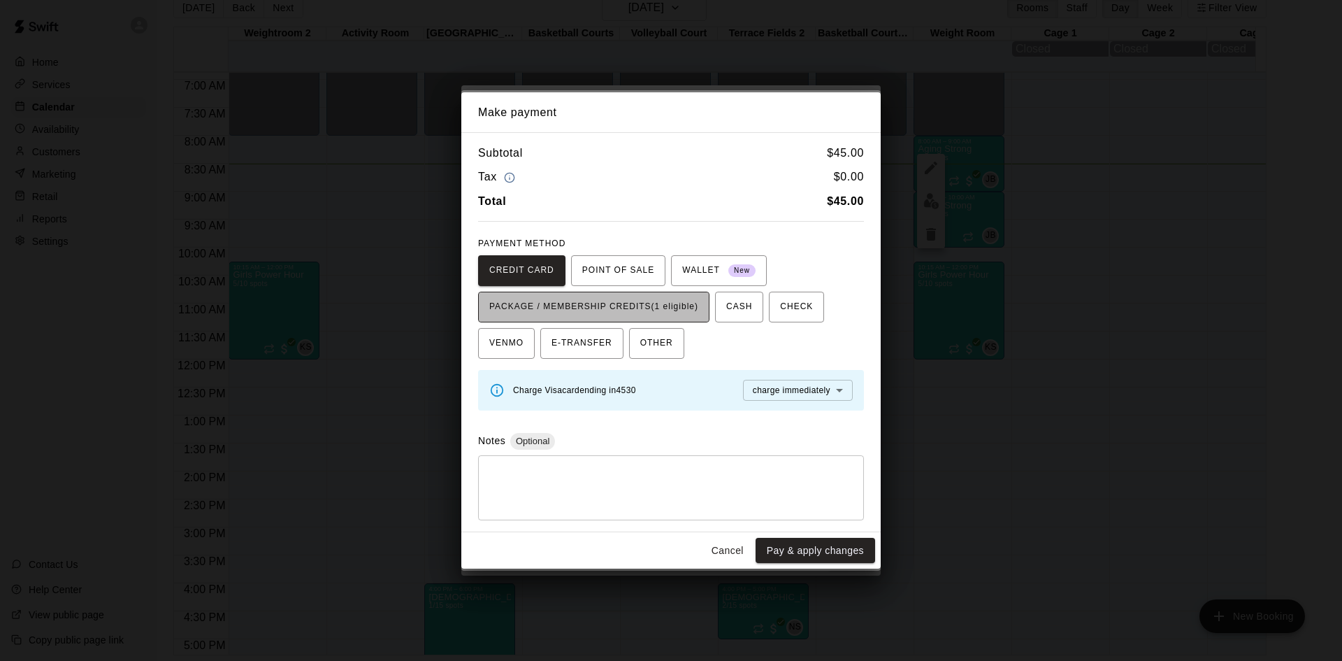
click at [705, 308] on button "PACKAGE / MEMBERSHIP CREDITS (1 eligible)" at bounding box center [593, 307] width 231 height 31
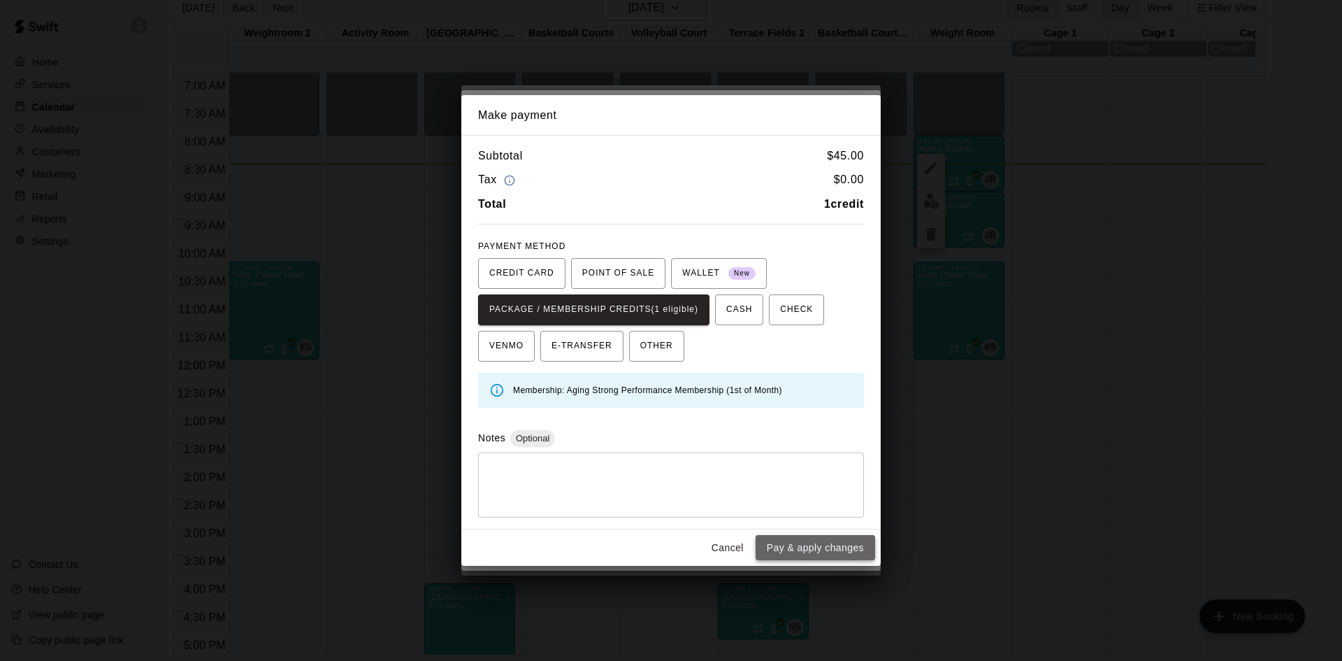
click at [797, 555] on button "Pay & apply changes" at bounding box center [816, 548] width 120 height 26
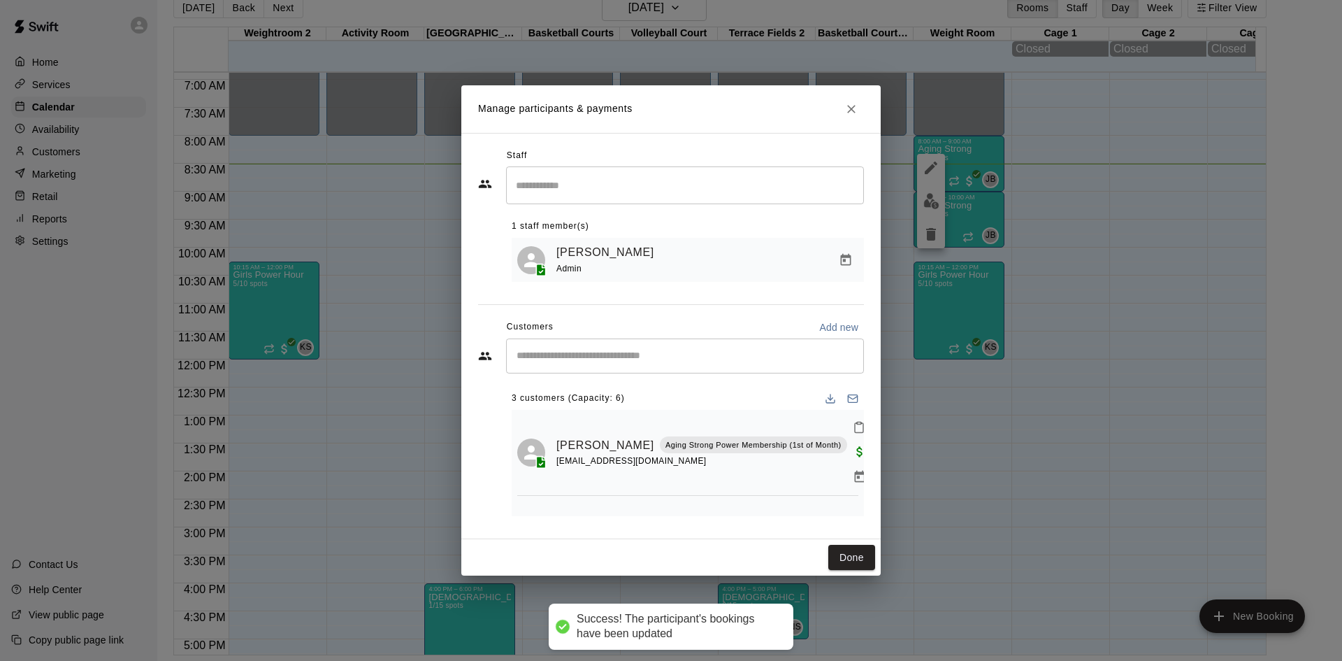
click at [636, 363] on input "Start typing to search customers..." at bounding box center [684, 356] width 345 height 14
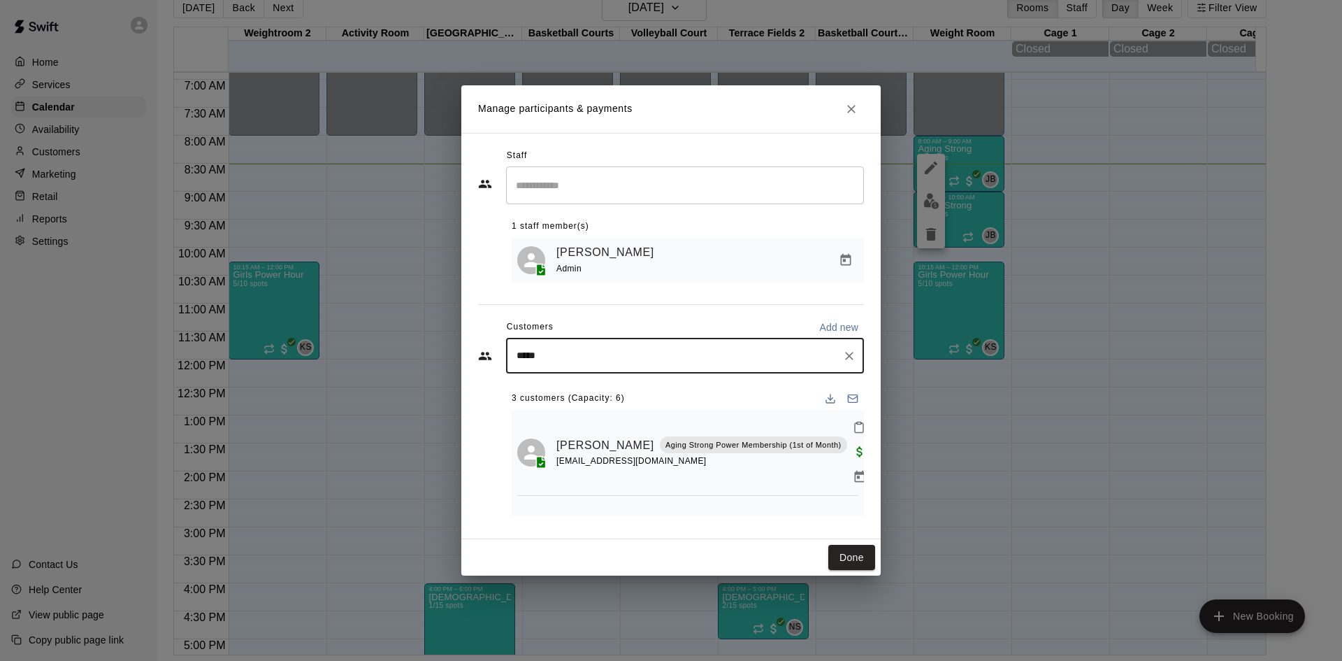
type input "******"
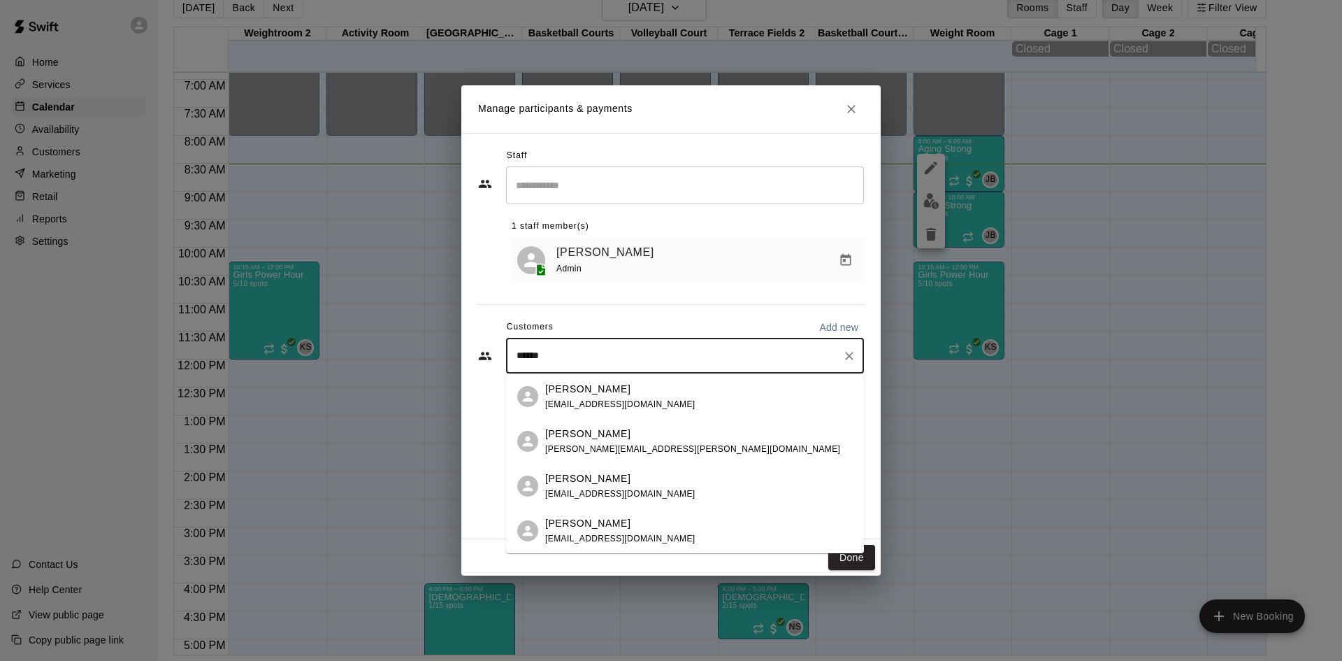
click at [638, 393] on div "[PERSON_NAME]" at bounding box center [620, 389] width 150 height 15
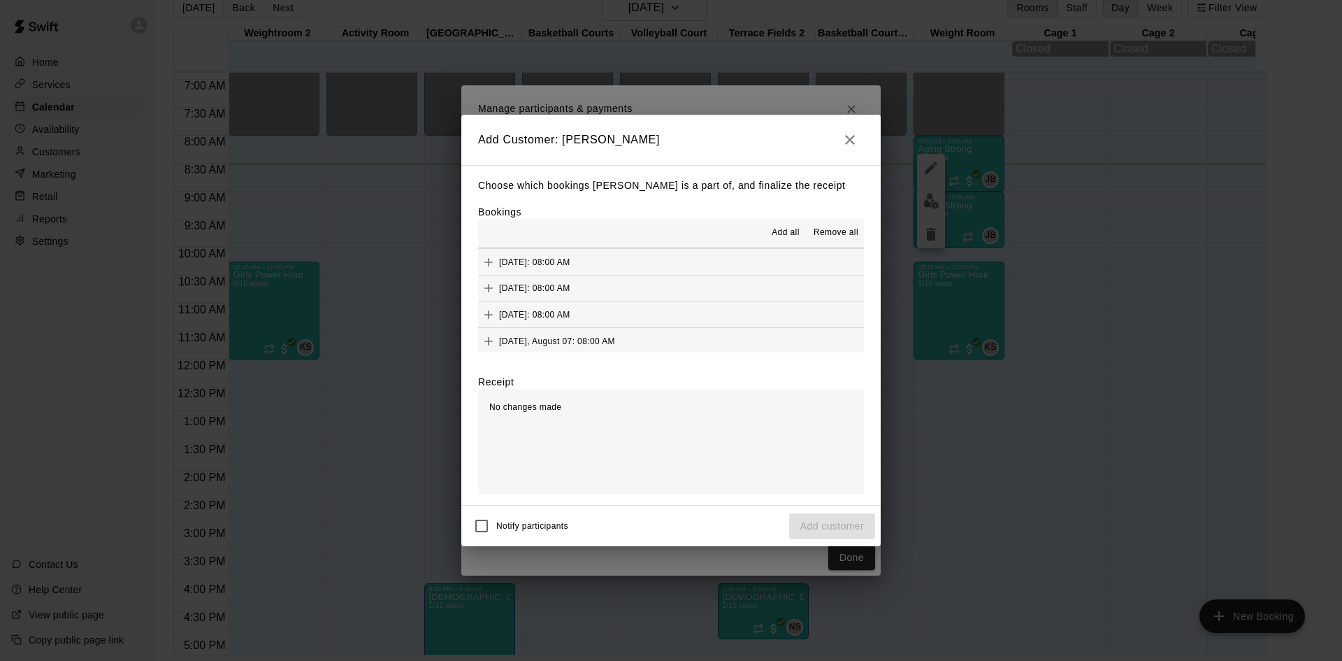
scroll to position [559, 0]
click at [610, 324] on div "[DATE]: 08:00 AM (Current)" at bounding box center [544, 332] width 132 height 21
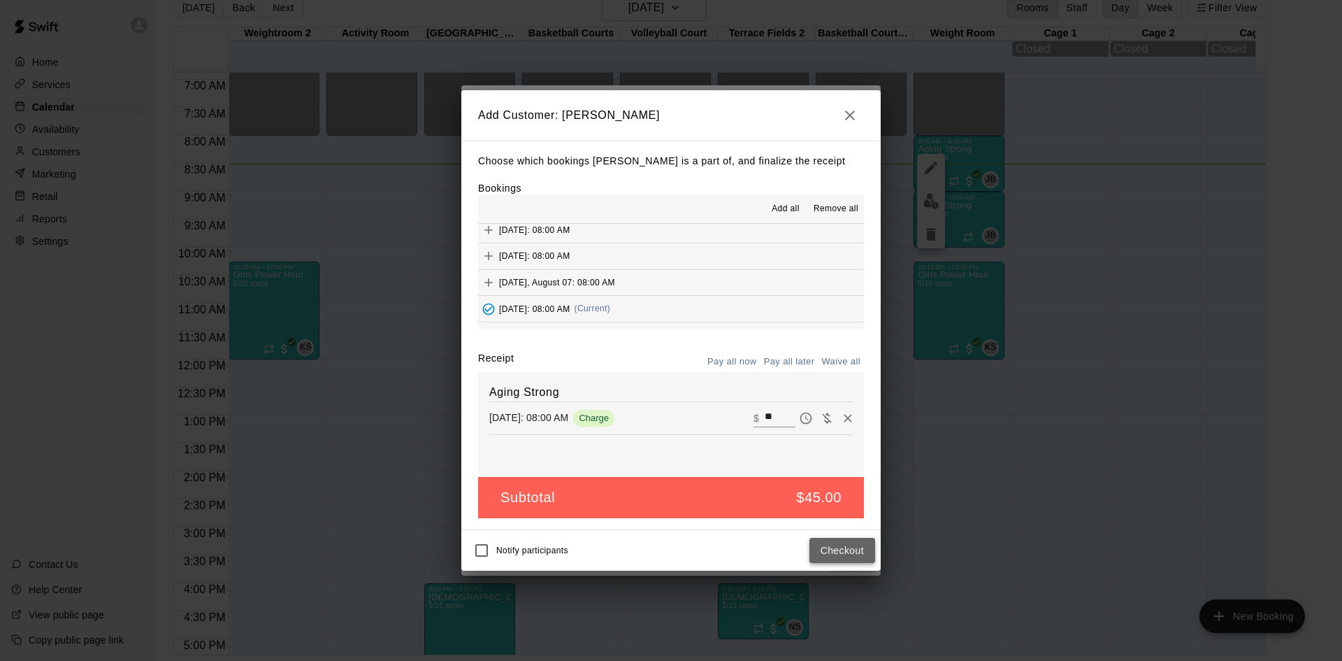
click at [814, 555] on button "Checkout" at bounding box center [843, 551] width 66 height 26
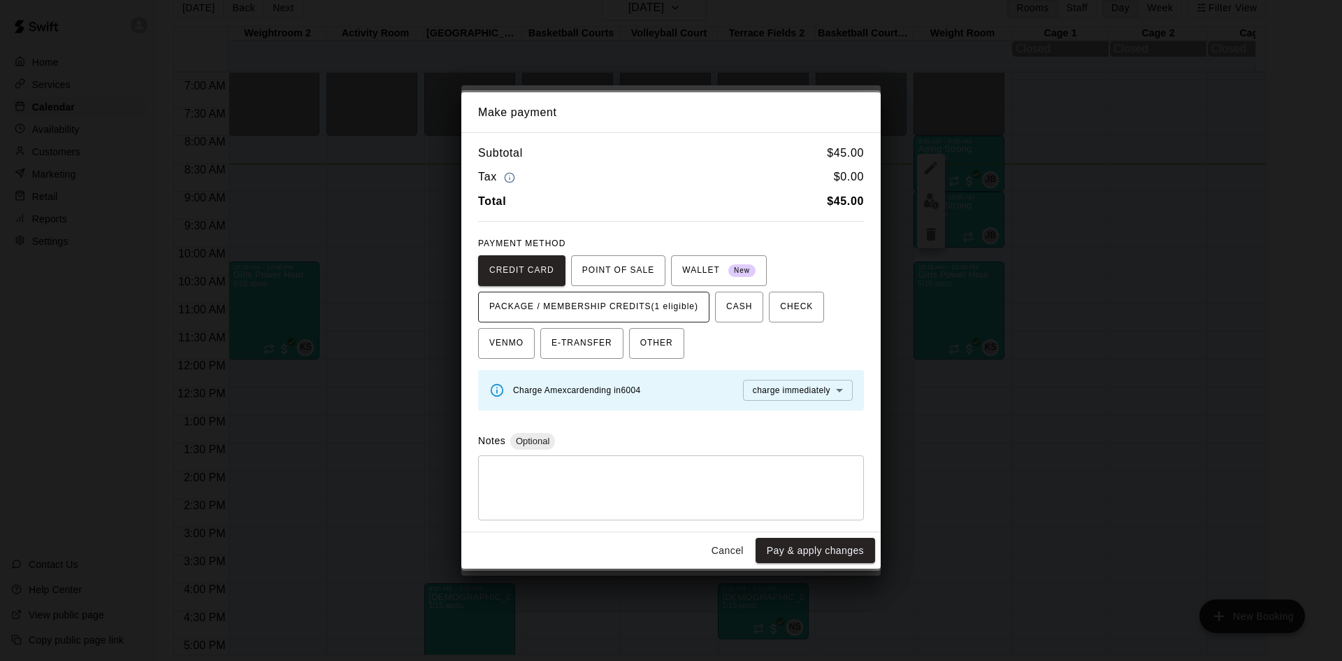
drag, startPoint x: 668, startPoint y: 289, endPoint x: 671, endPoint y: 298, distance: 9.3
click at [670, 297] on div "CREDIT CARD POINT OF SALE WALLET New PACKAGE / MEMBERSHIP CREDITS (1 eligible) …" at bounding box center [671, 306] width 386 height 103
click at [671, 299] on span "PACKAGE / MEMBERSHIP CREDITS (1 eligible)" at bounding box center [593, 307] width 209 height 22
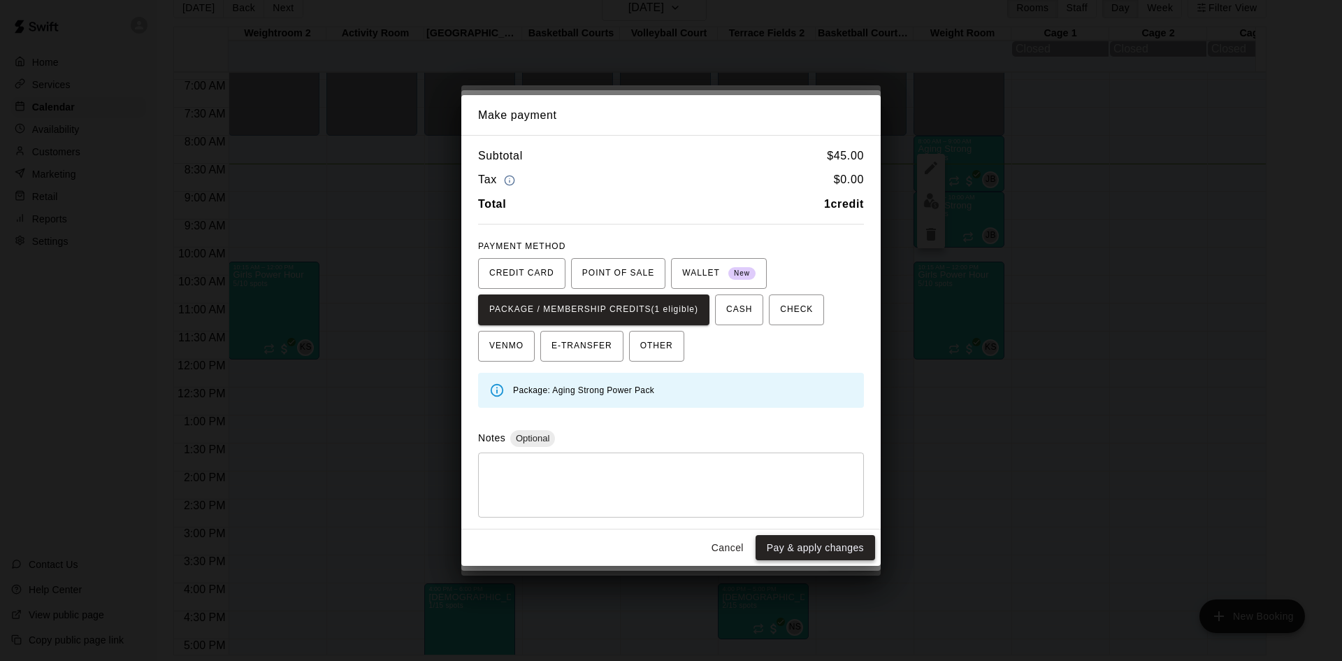
click at [820, 559] on button "Pay & apply changes" at bounding box center [816, 548] width 120 height 26
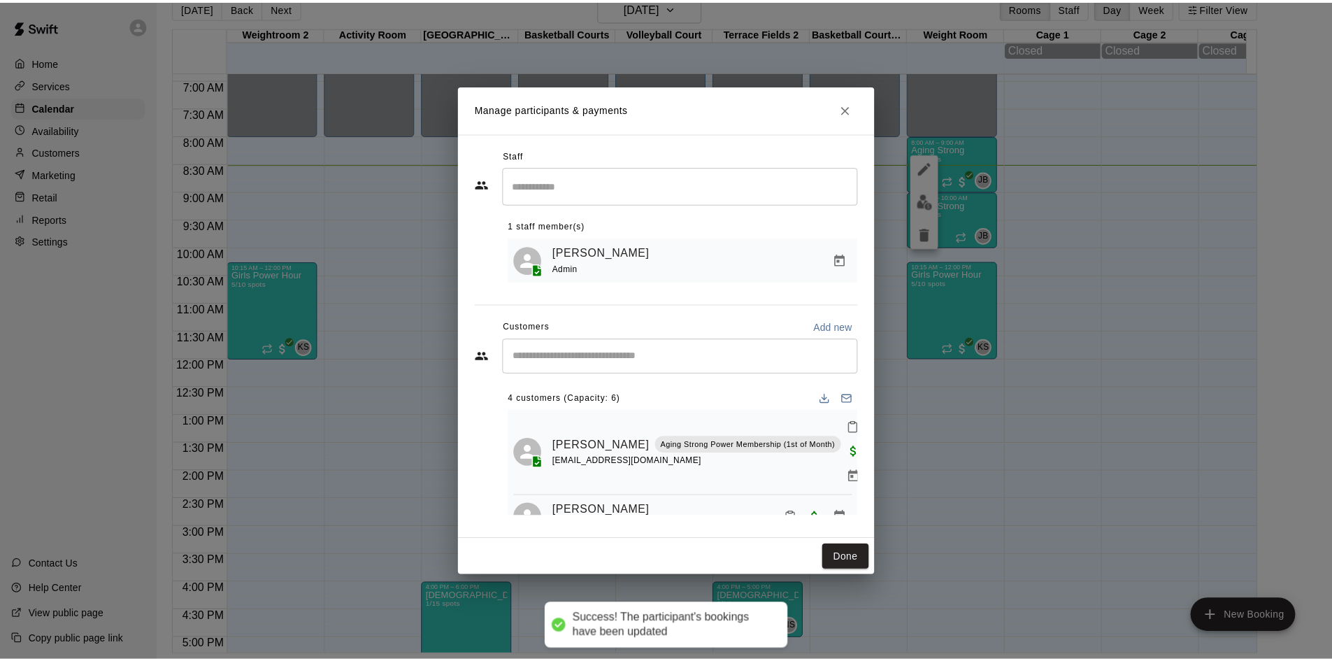
scroll to position [0, 0]
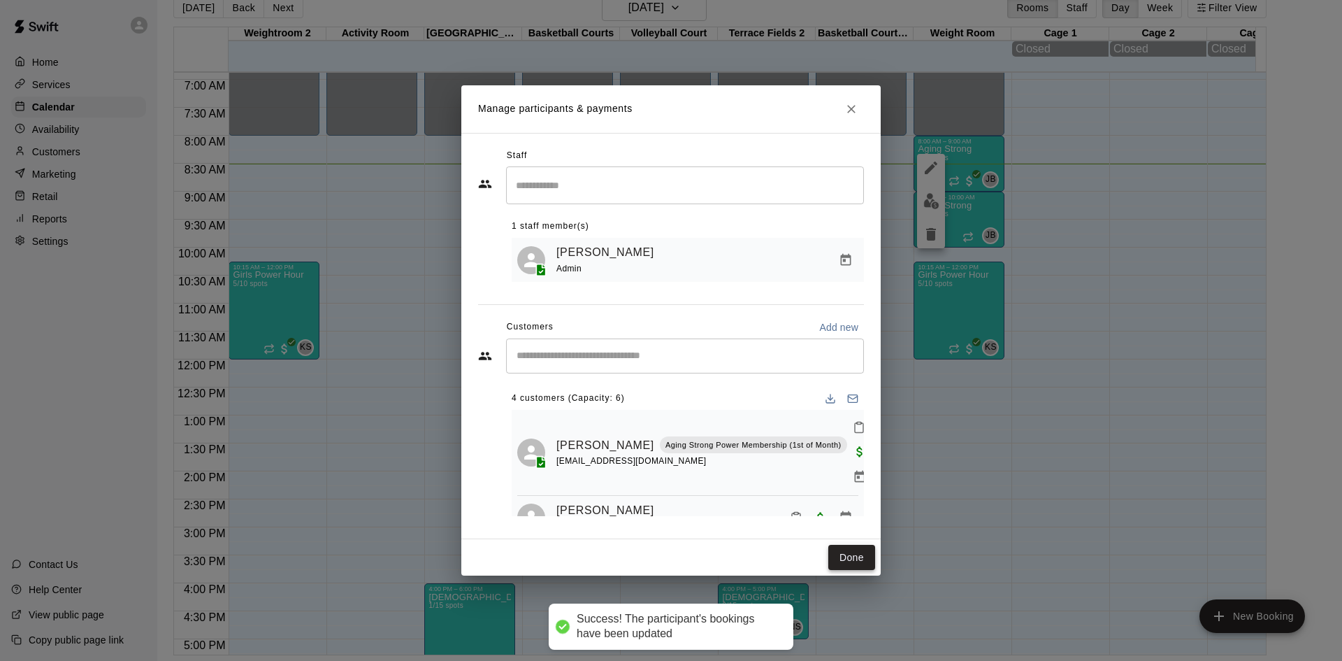
click at [863, 561] on button "Done" at bounding box center [852, 558] width 47 height 26
